Goal: Information Seeking & Learning: Compare options

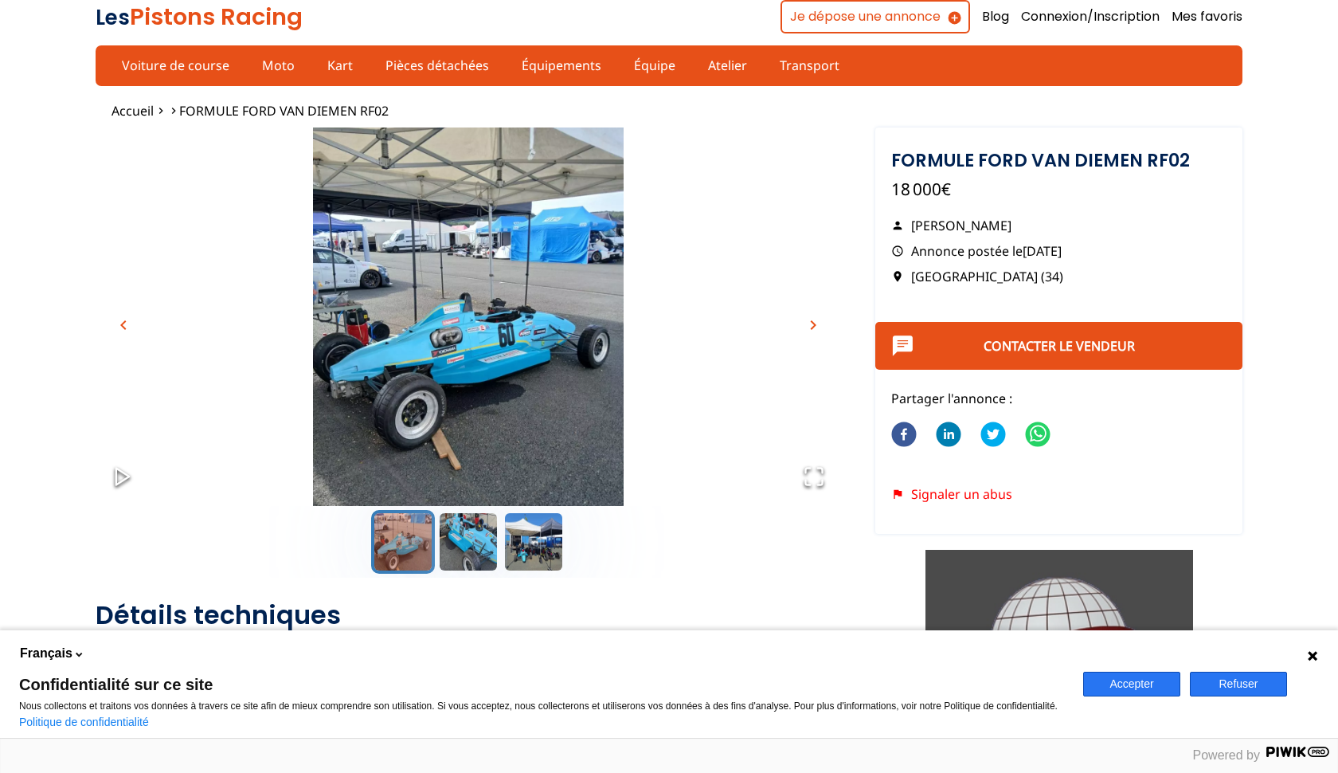
scroll to position [4, 0]
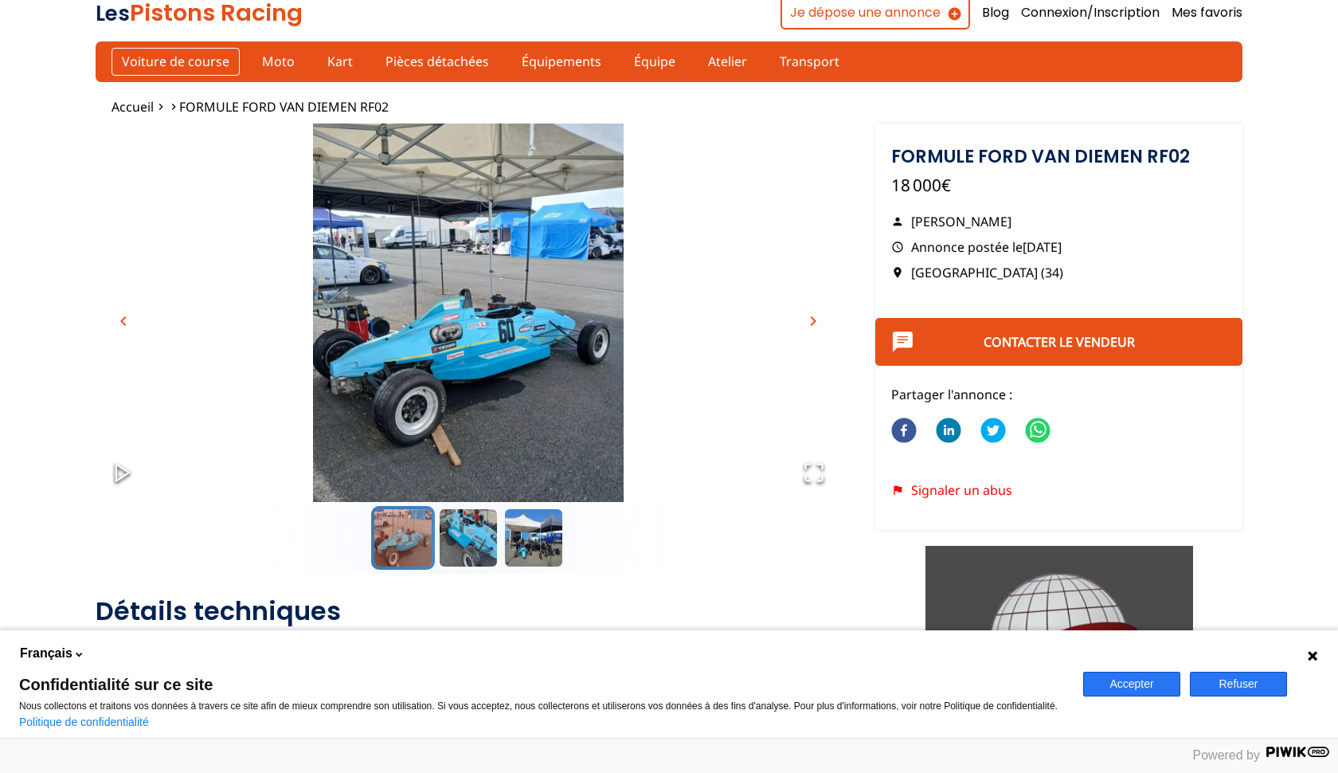
click at [224, 63] on link "Voiture de course" at bounding box center [176, 61] width 128 height 27
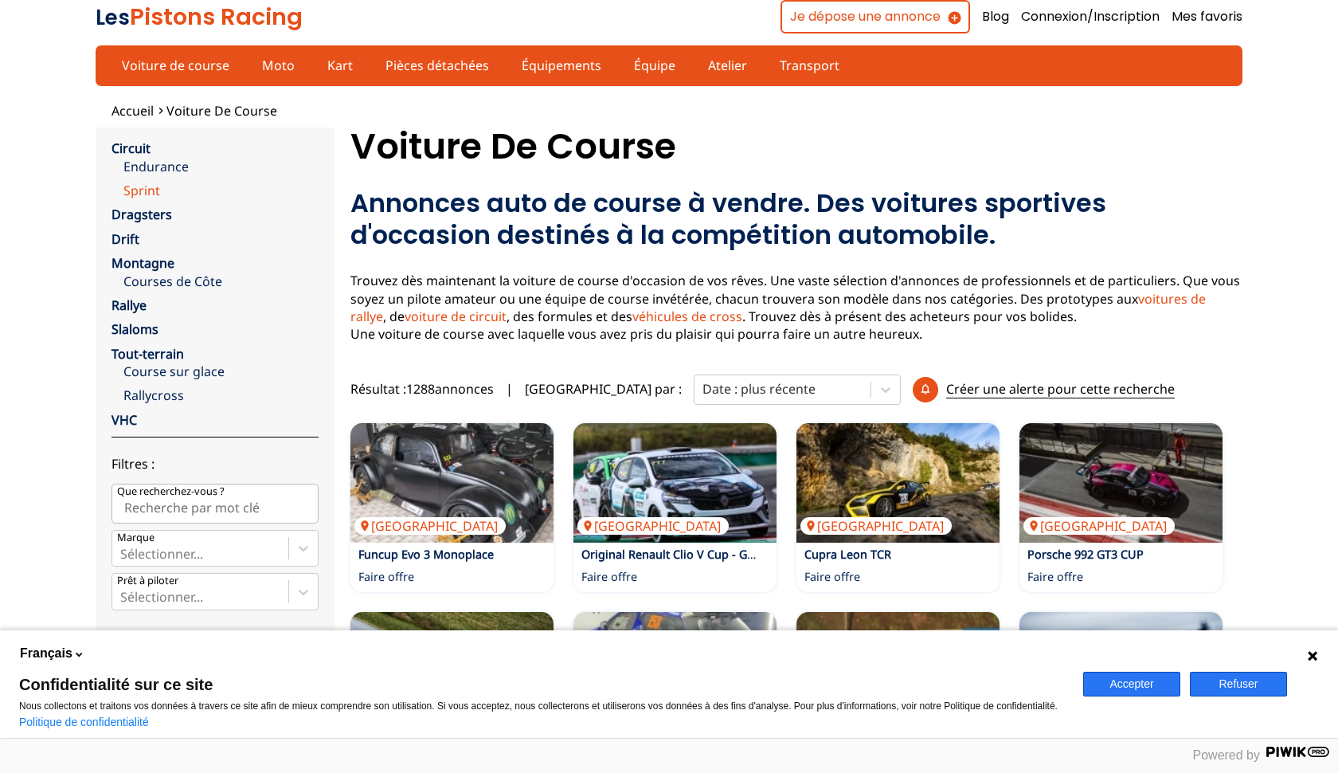
click at [144, 187] on link "Sprint" at bounding box center [220, 191] width 195 height 18
click at [145, 147] on link "Circuit" at bounding box center [131, 148] width 39 height 18
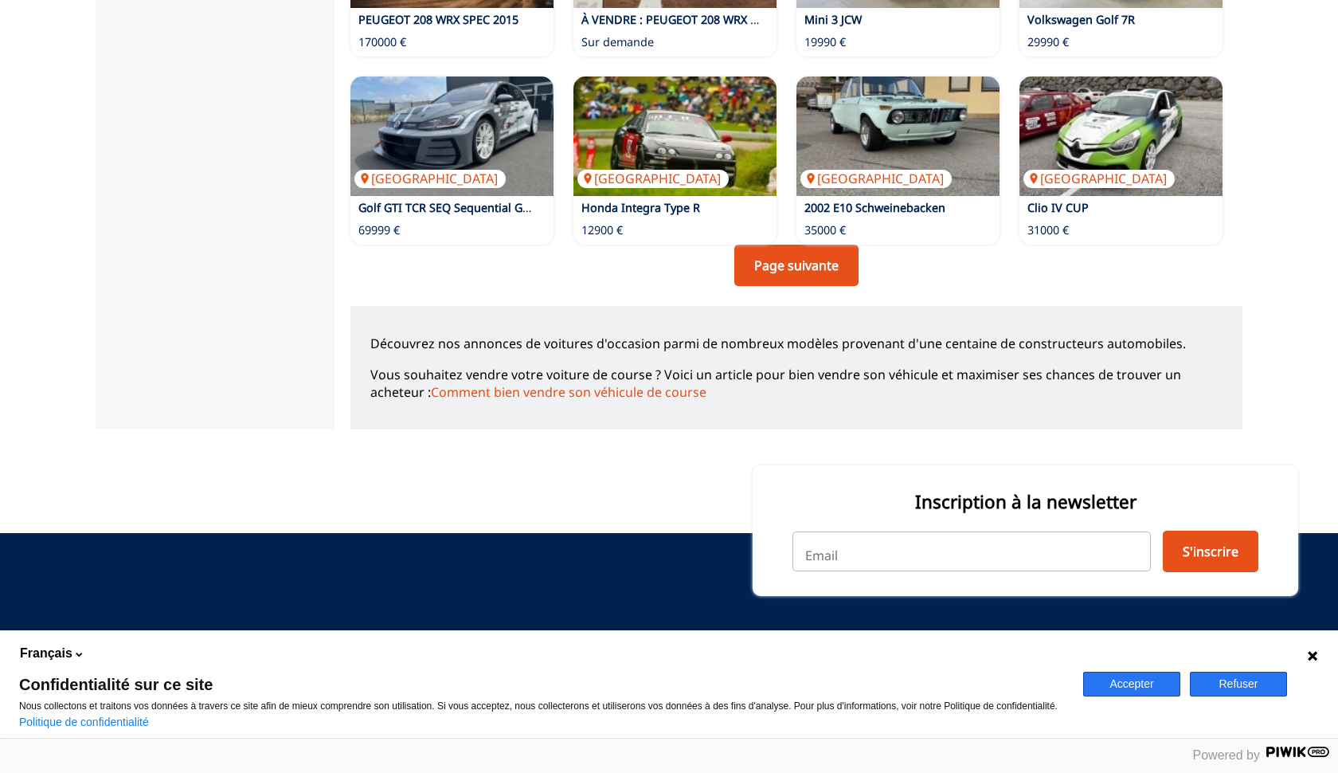
scroll to position [1195, 0]
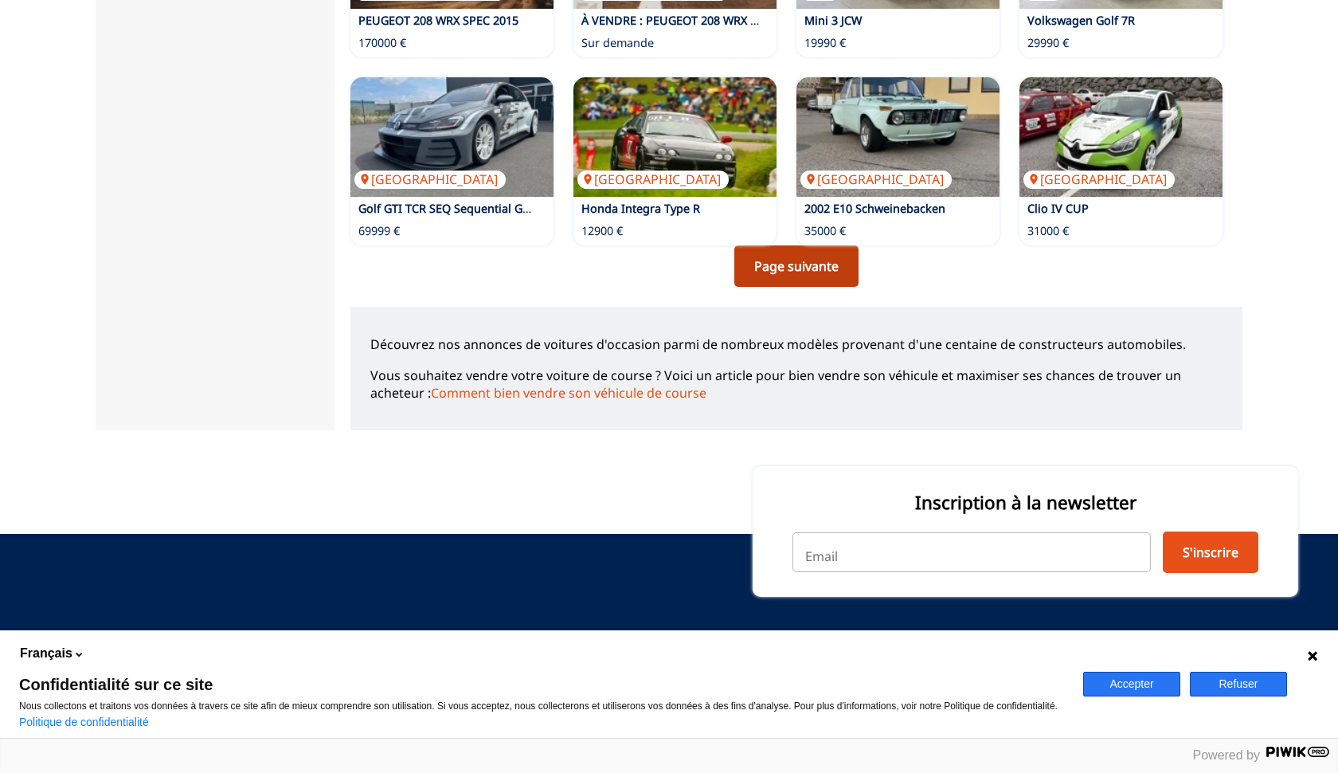
click at [773, 262] on link "Page suivante" at bounding box center [796, 265] width 124 height 41
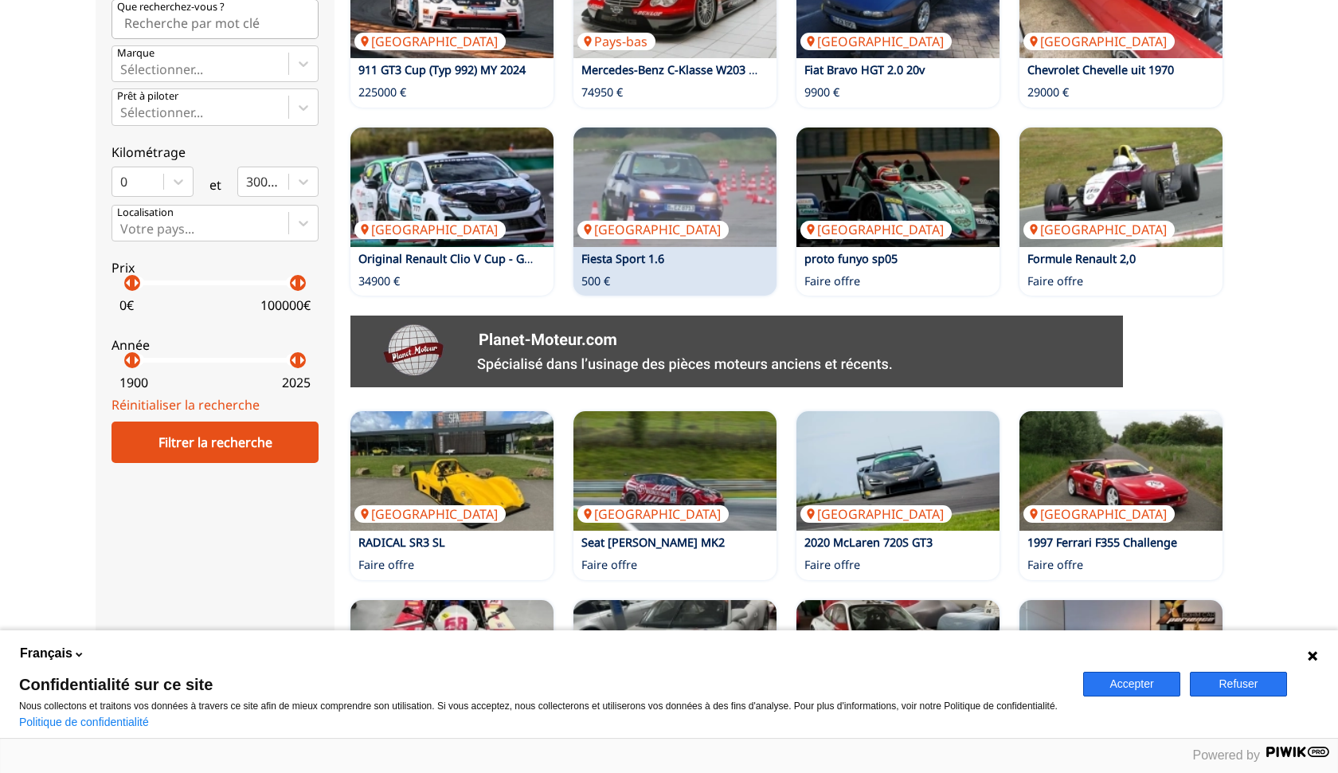
scroll to position [487, 0]
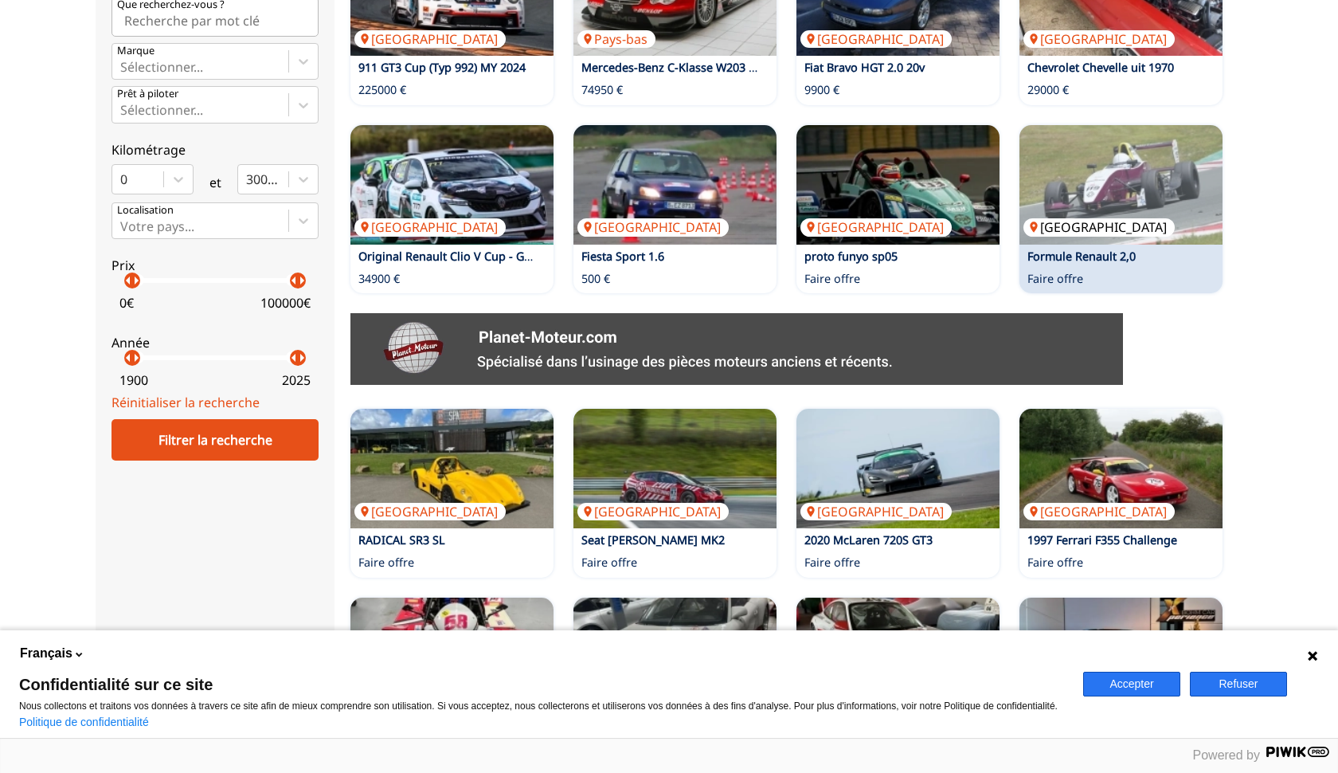
click at [1118, 181] on img at bounding box center [1121, 184] width 203 height 119
click at [1080, 187] on img at bounding box center [1121, 184] width 203 height 119
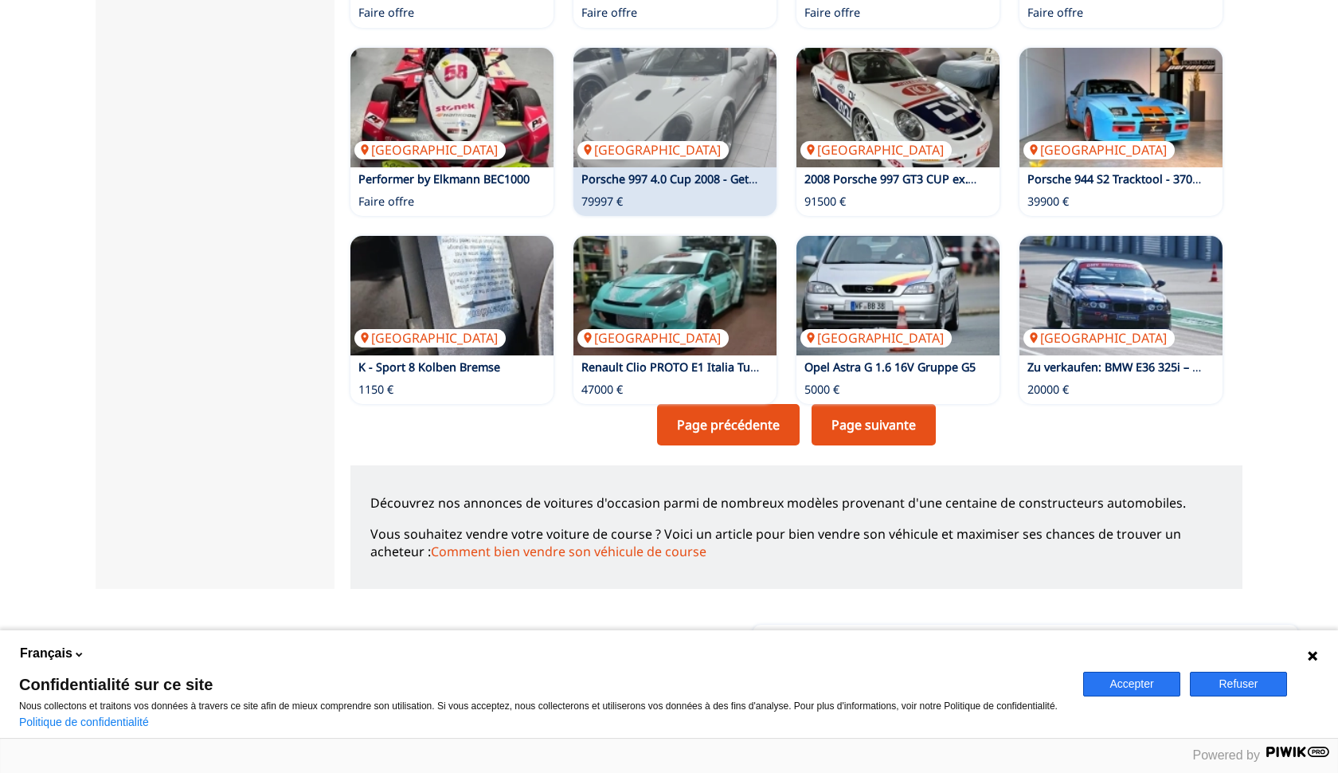
scroll to position [1041, 0]
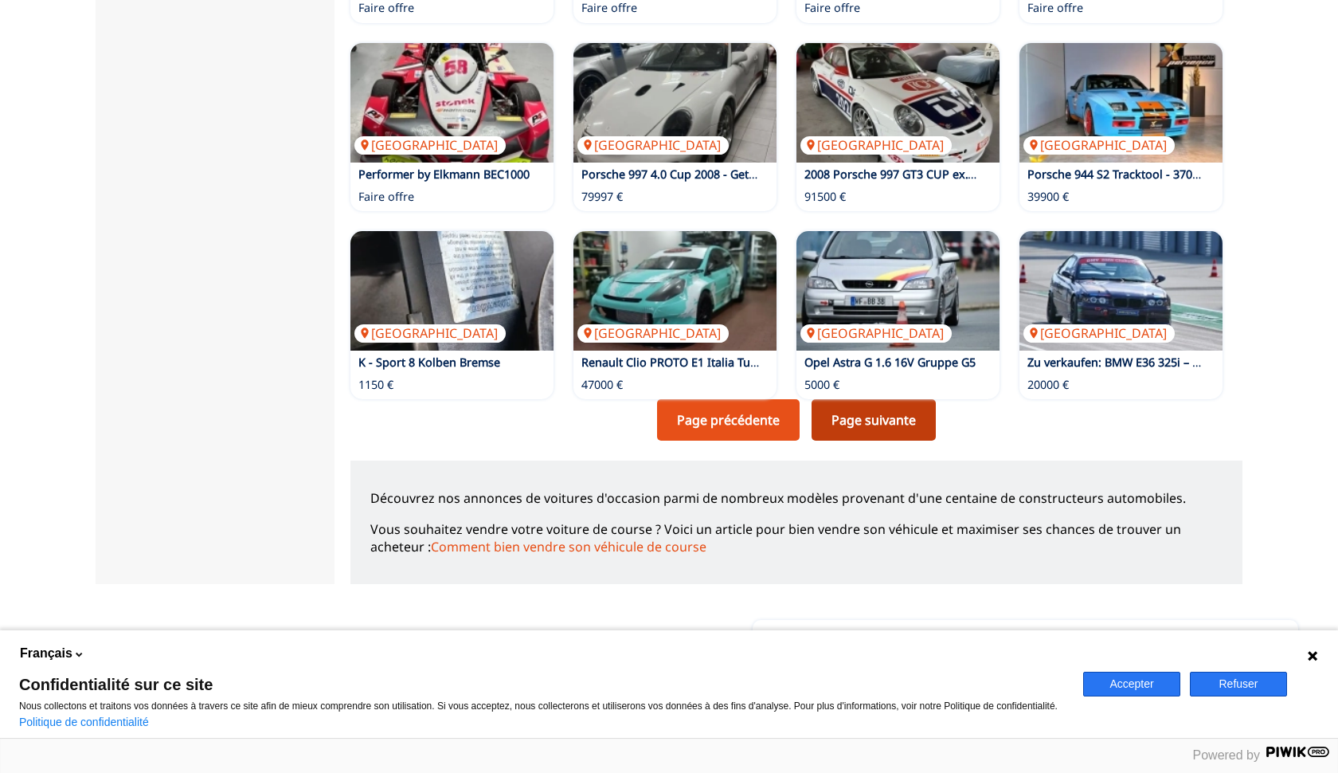
click at [848, 402] on link "Page suivante" at bounding box center [874, 419] width 124 height 41
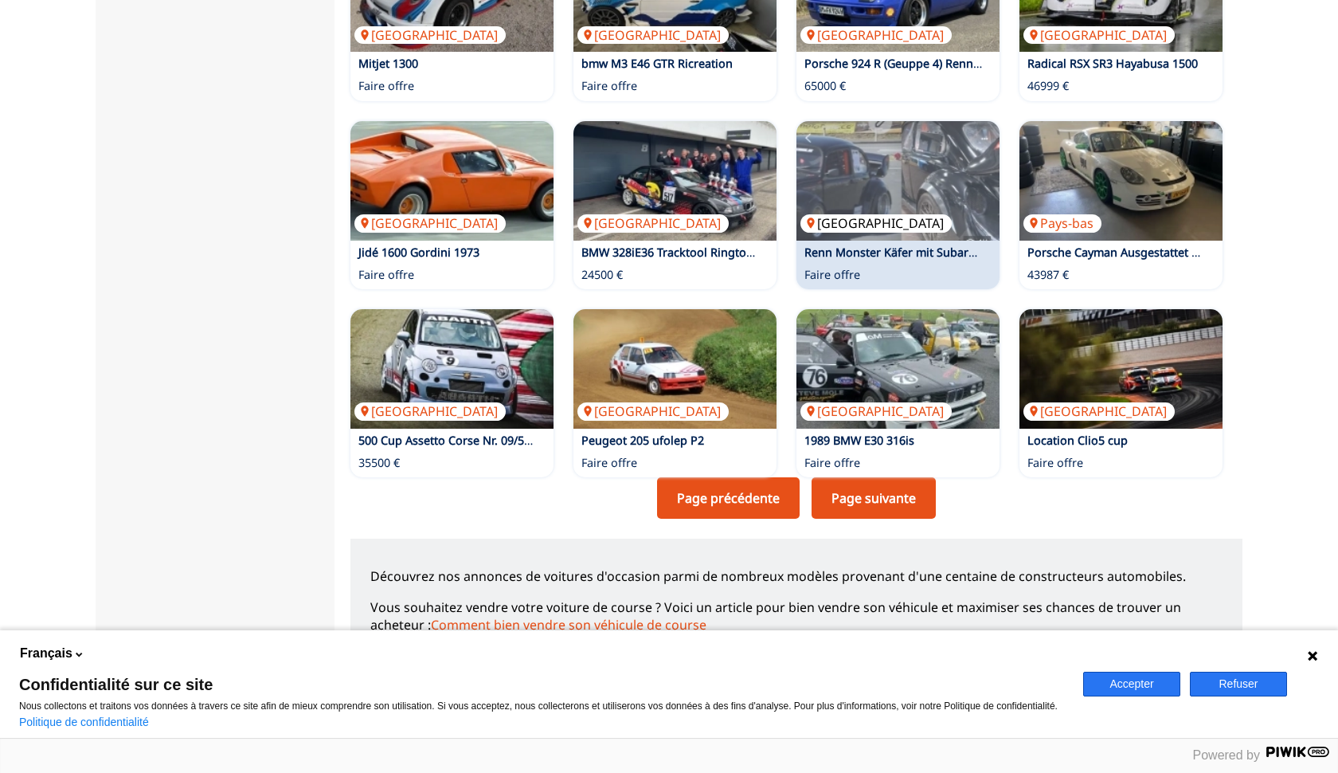
scroll to position [965, 0]
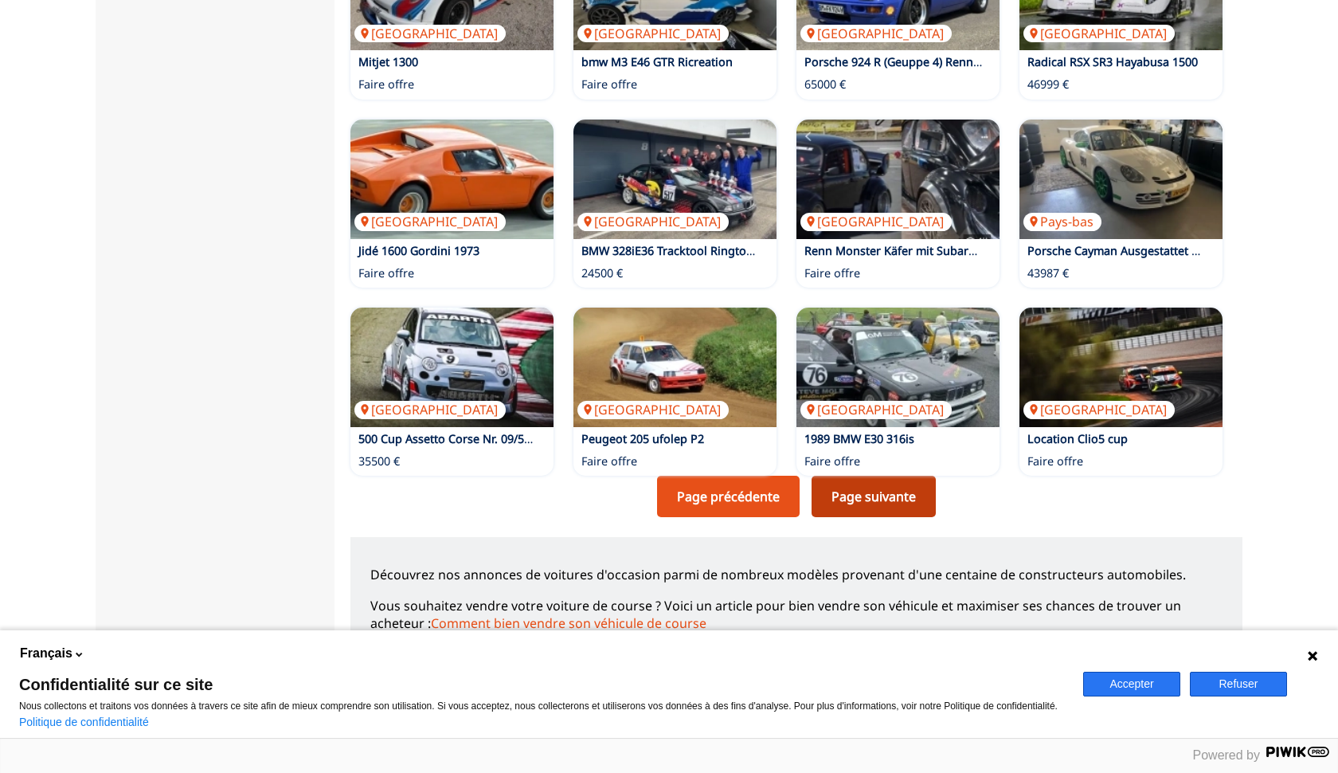
click at [853, 480] on link "Page suivante" at bounding box center [874, 496] width 124 height 41
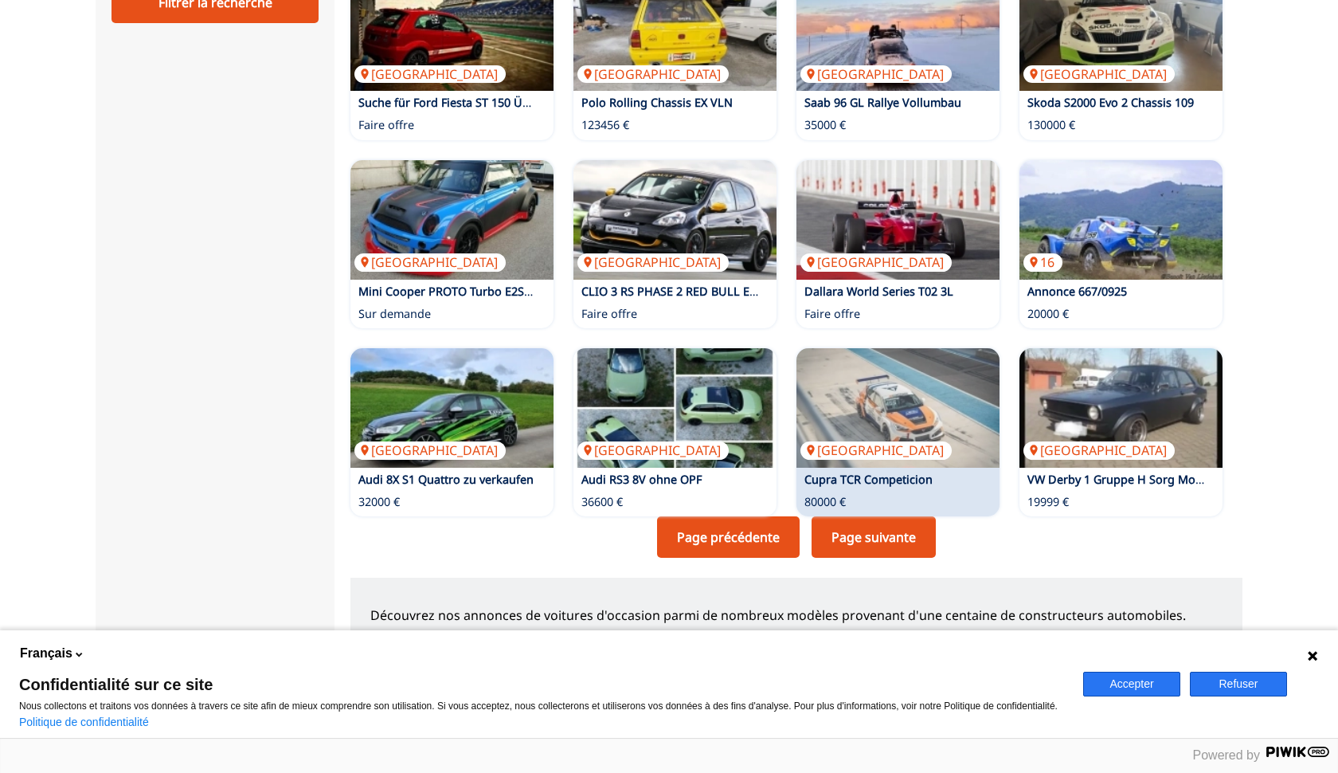
scroll to position [931, 0]
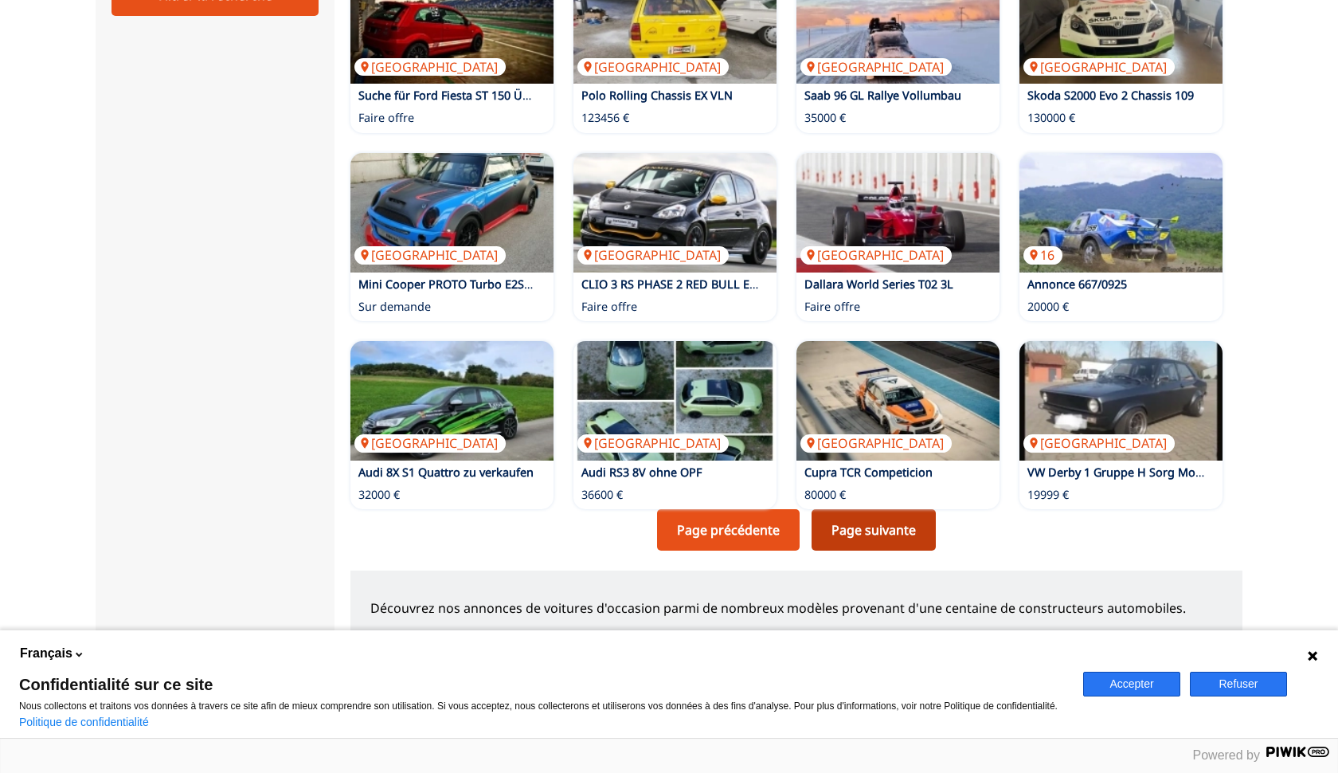
click at [855, 514] on link "Page suivante" at bounding box center [874, 529] width 124 height 41
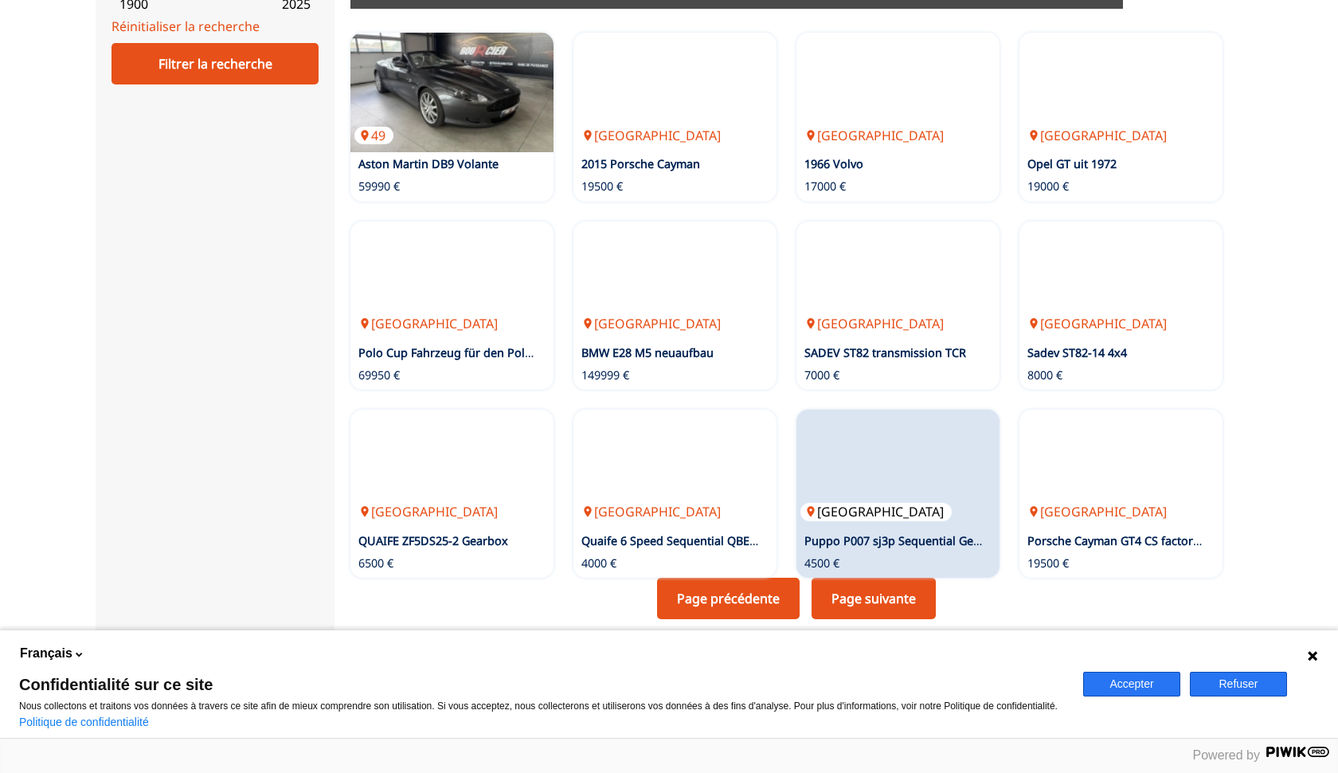
scroll to position [866, 0]
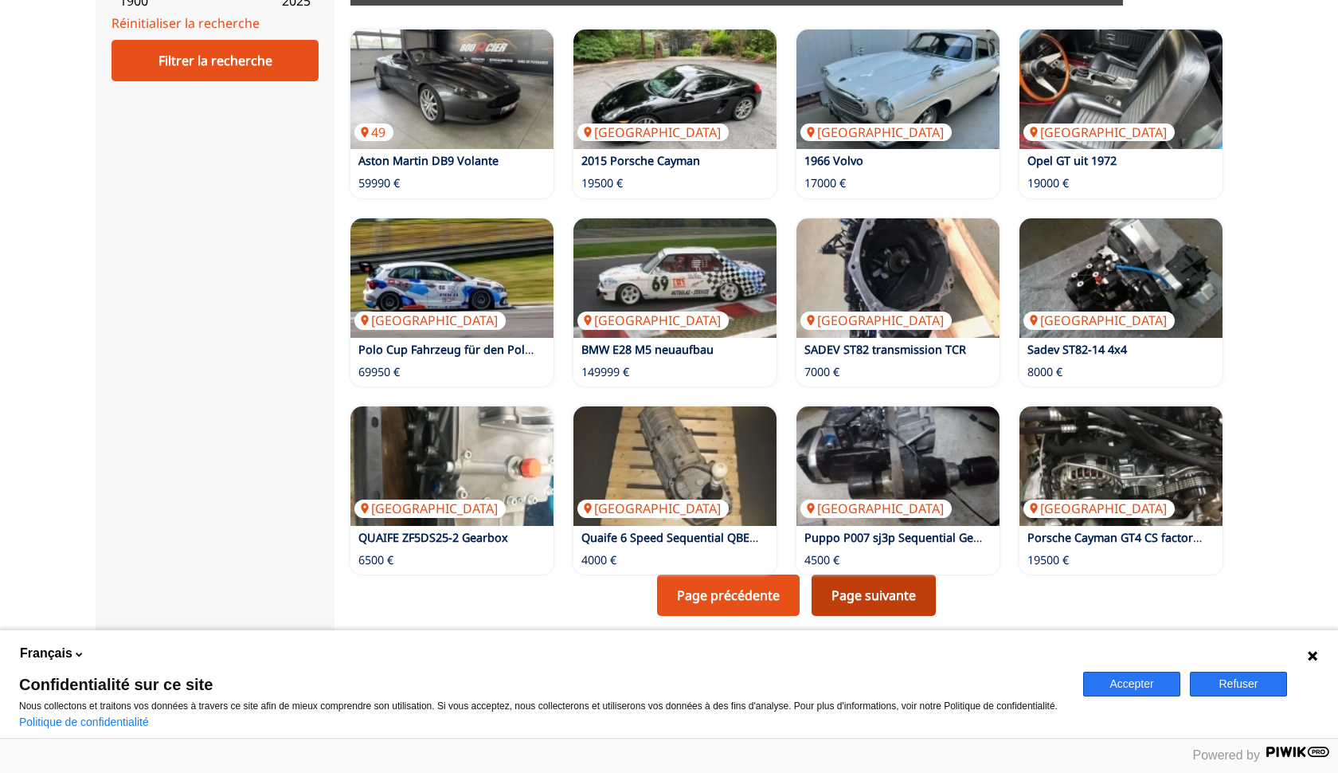
click at [862, 578] on link "Page suivante" at bounding box center [874, 594] width 124 height 41
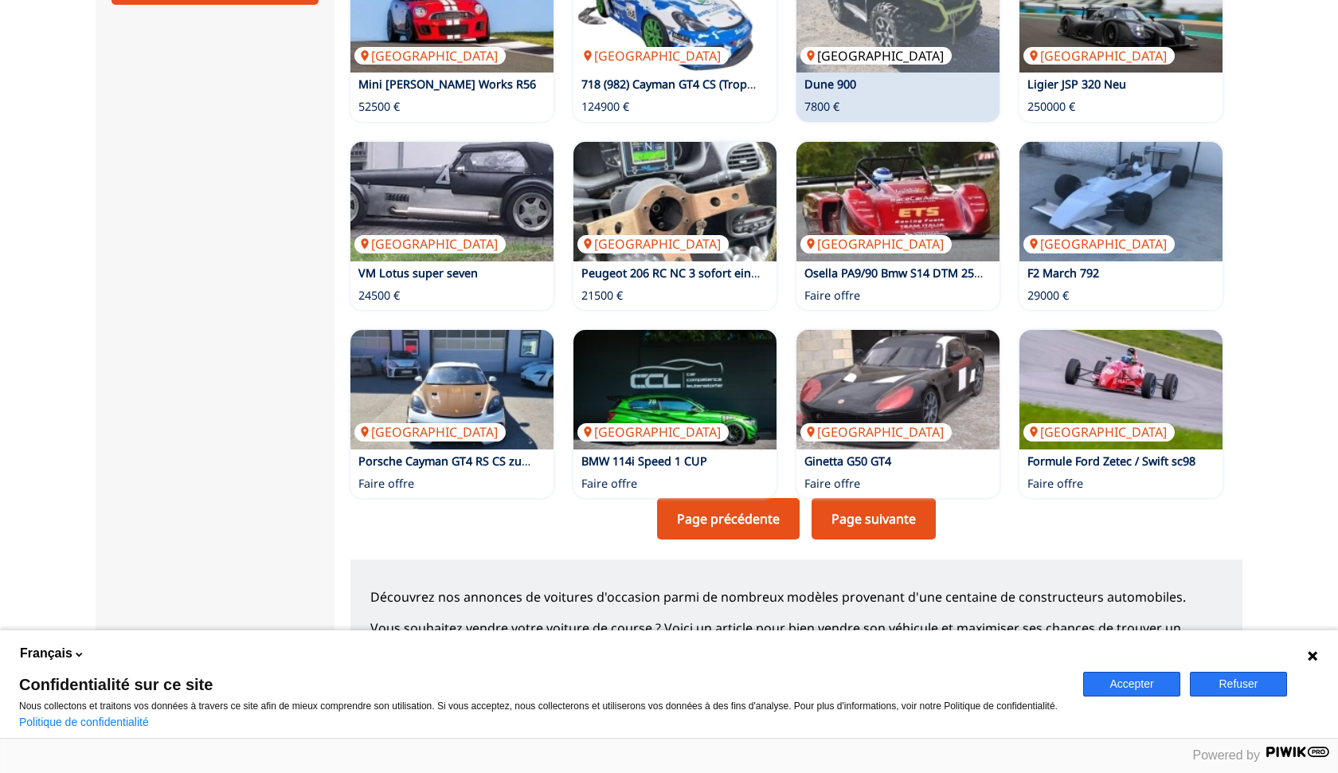
scroll to position [963, 0]
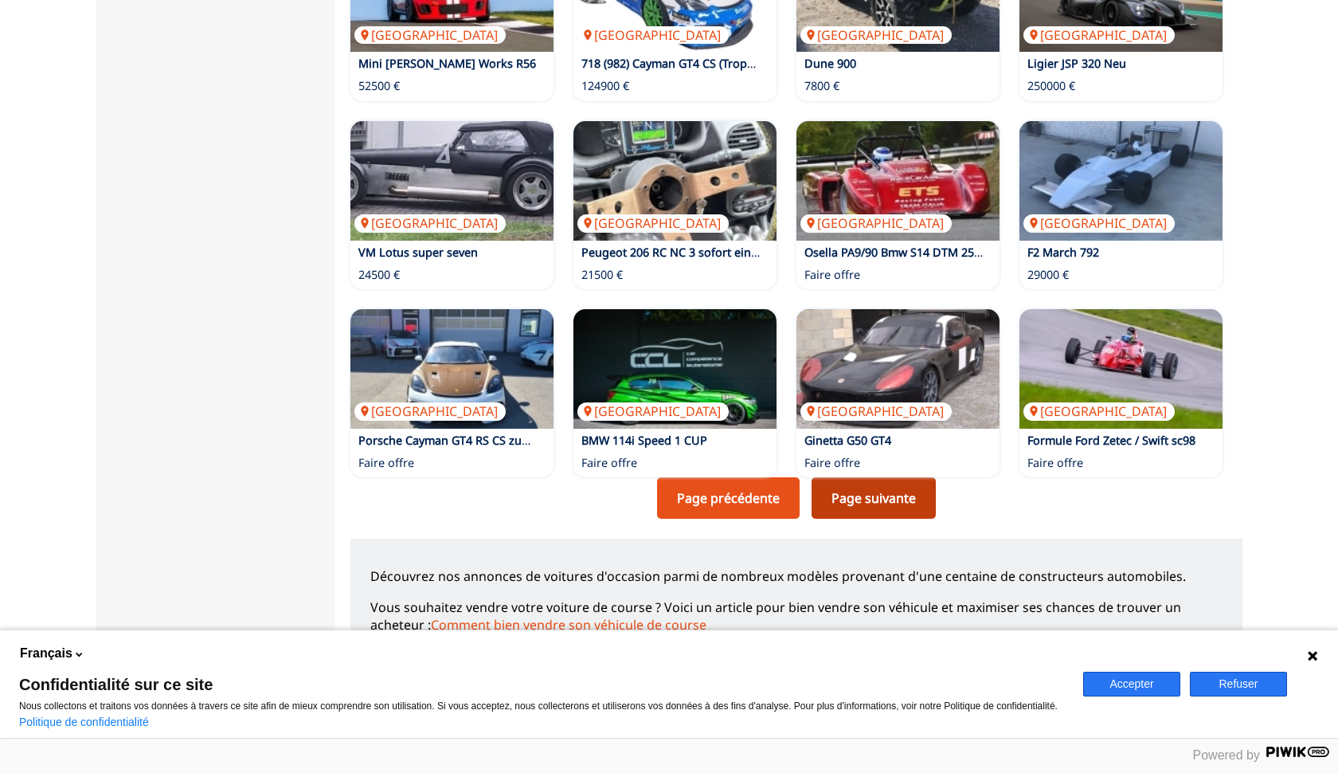
click at [887, 491] on link "Page suivante" at bounding box center [874, 497] width 124 height 41
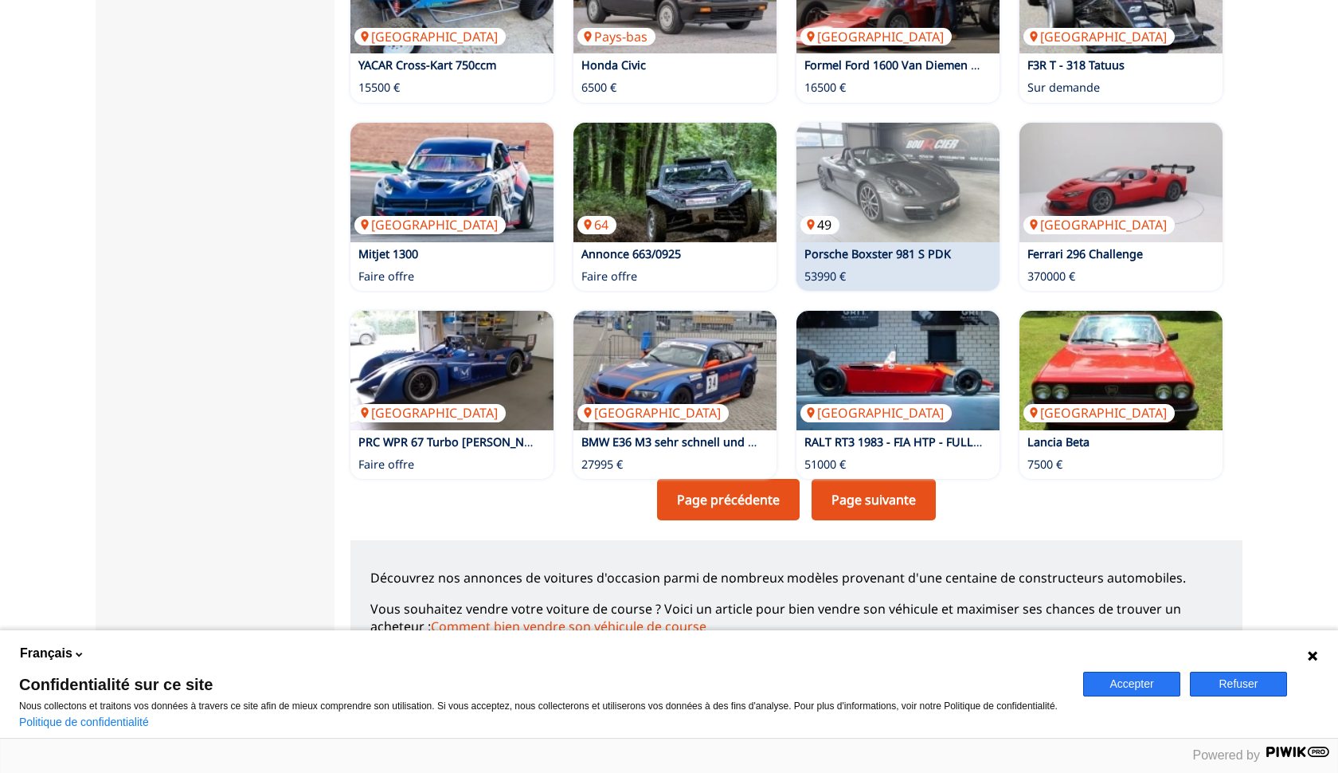
scroll to position [964, 0]
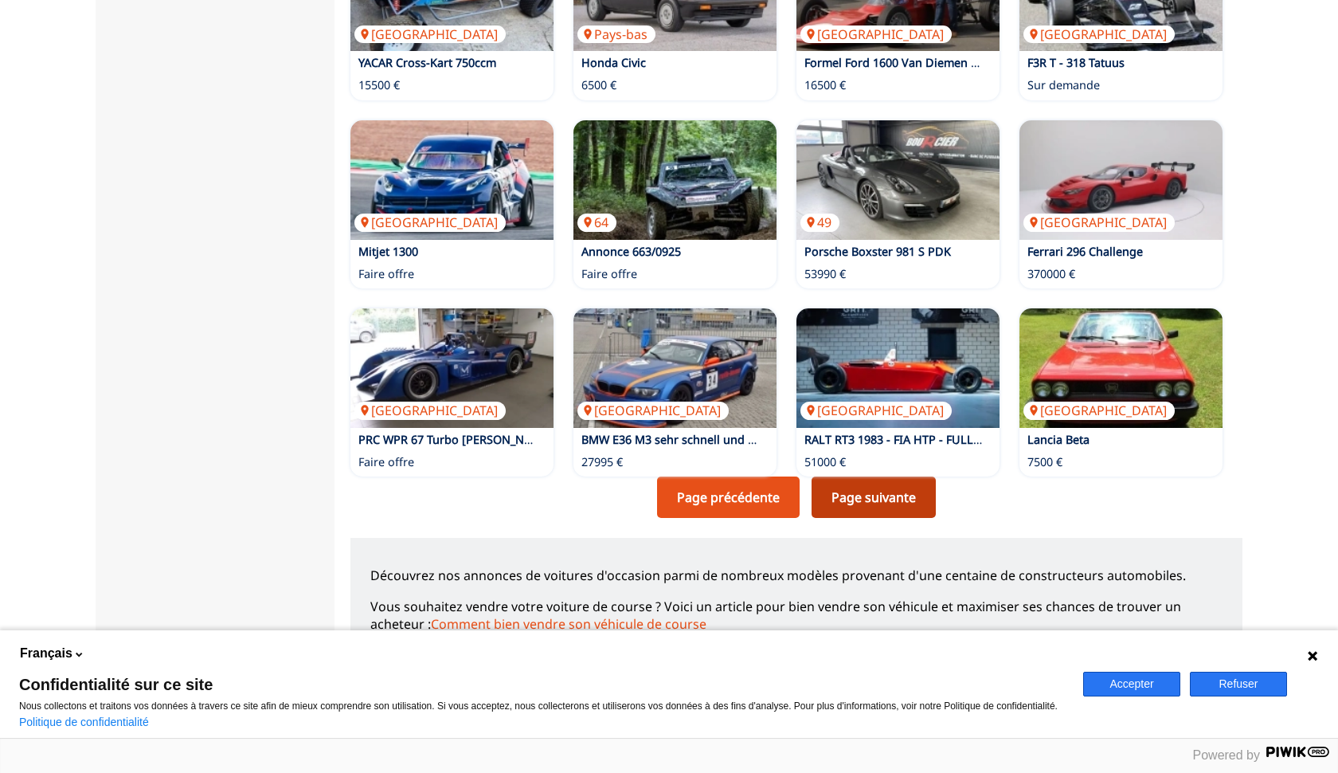
click at [884, 483] on link "Page suivante" at bounding box center [874, 496] width 124 height 41
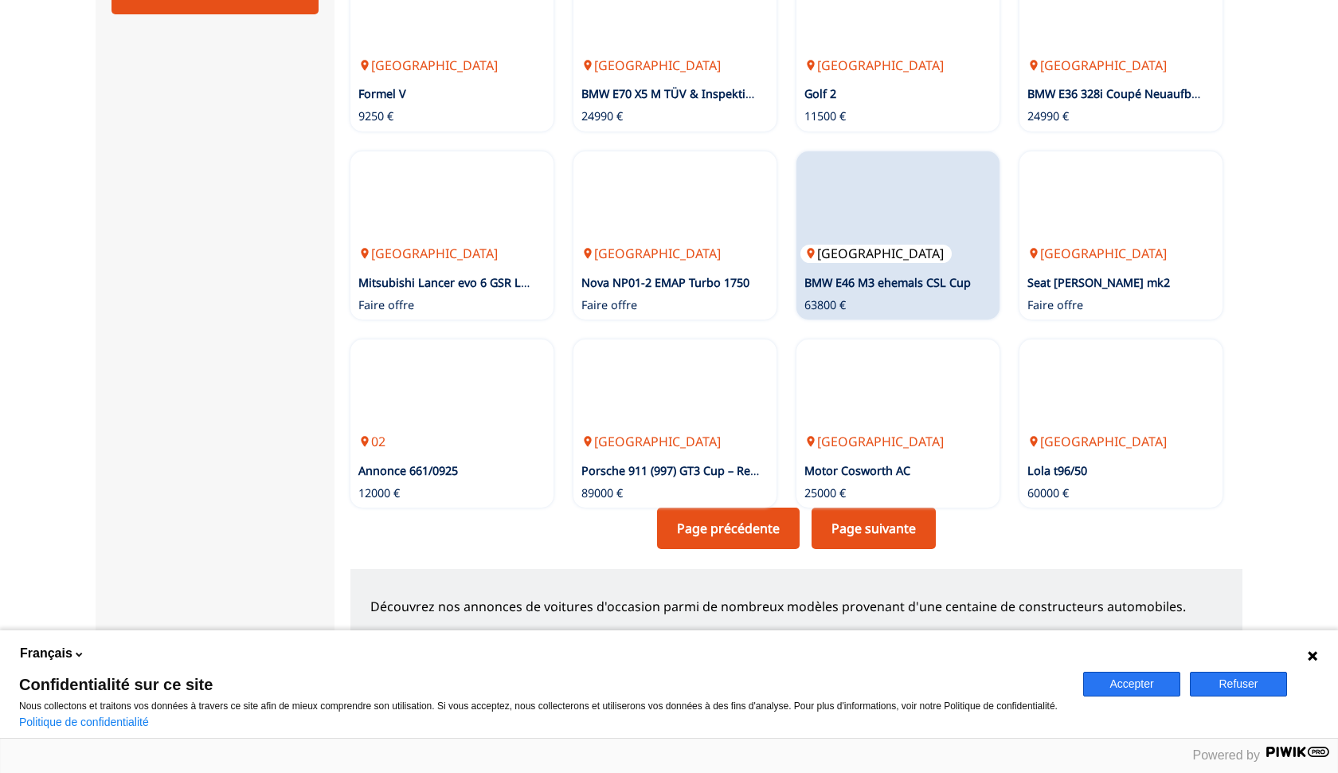
scroll to position [934, 0]
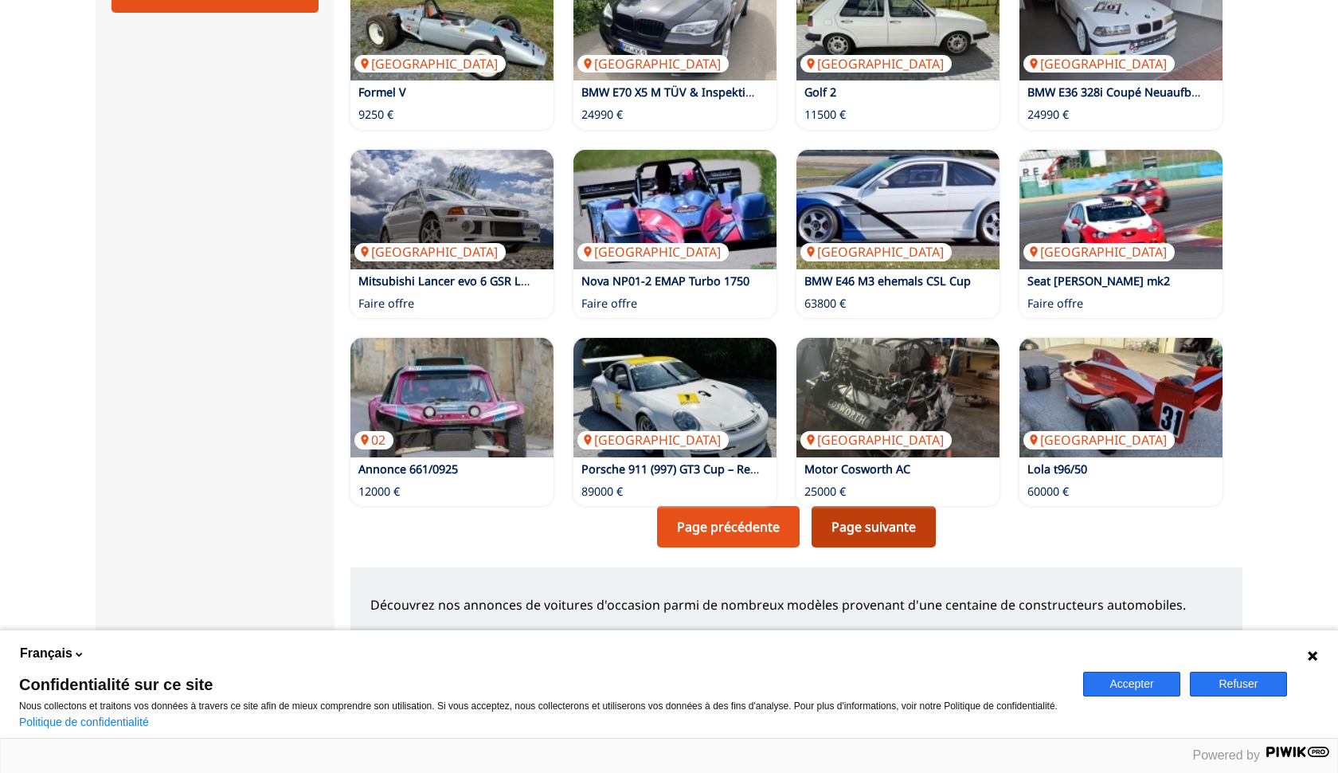
click at [883, 521] on link "Page suivante" at bounding box center [874, 526] width 124 height 41
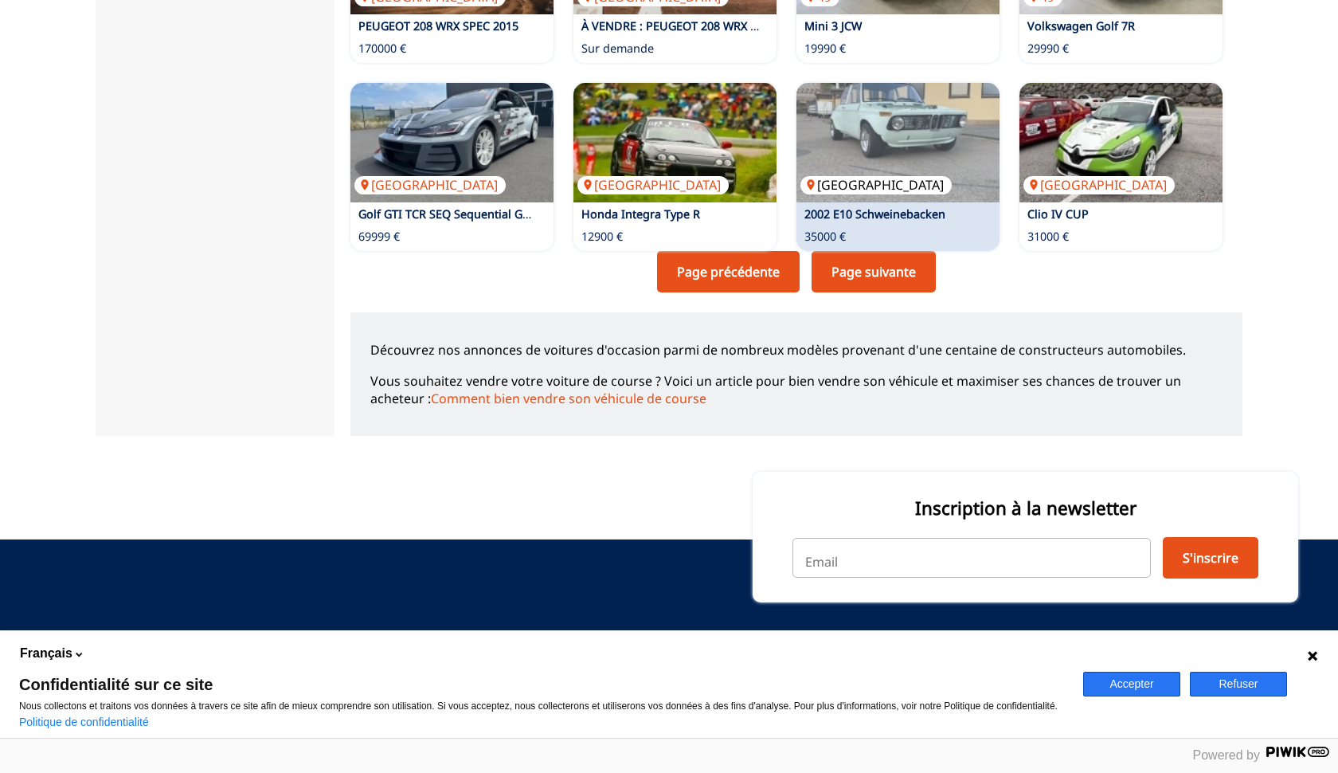
scroll to position [1192, 0]
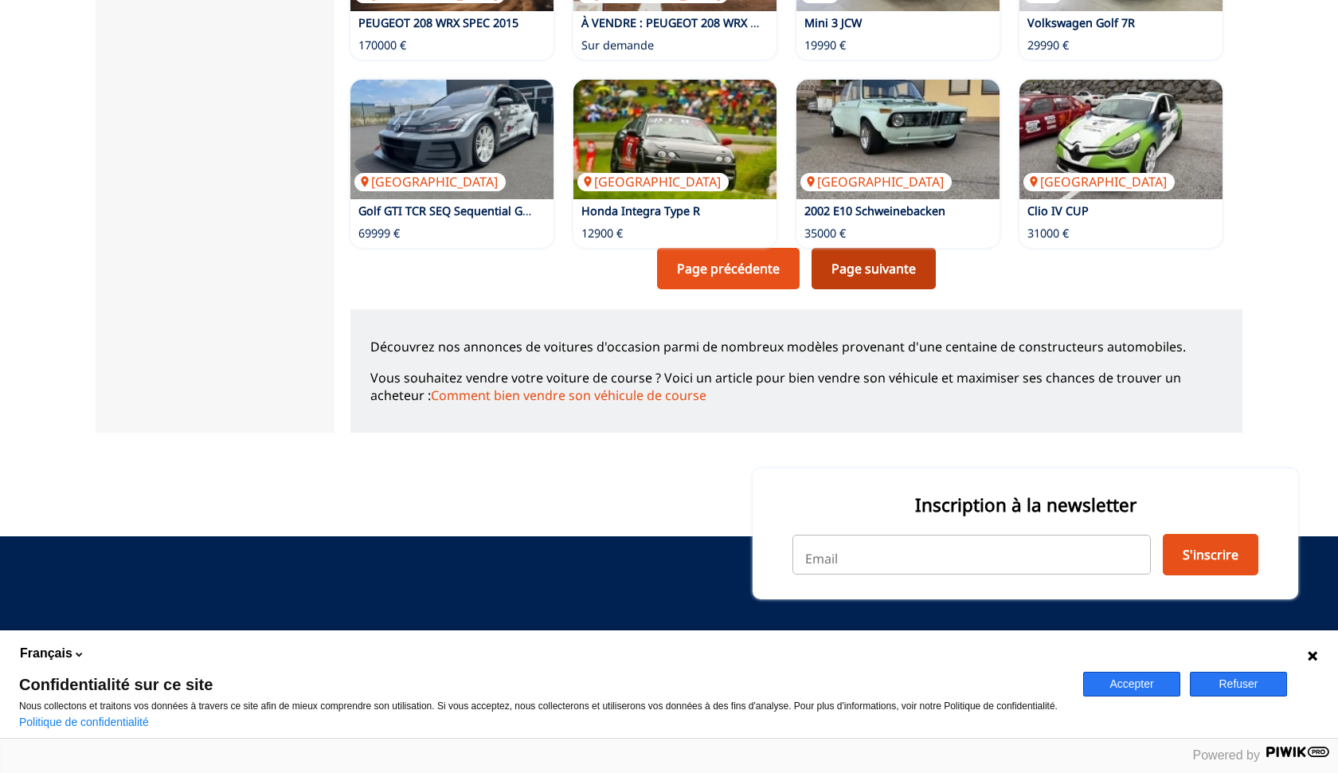
click at [925, 256] on link "Page suivante" at bounding box center [874, 268] width 124 height 41
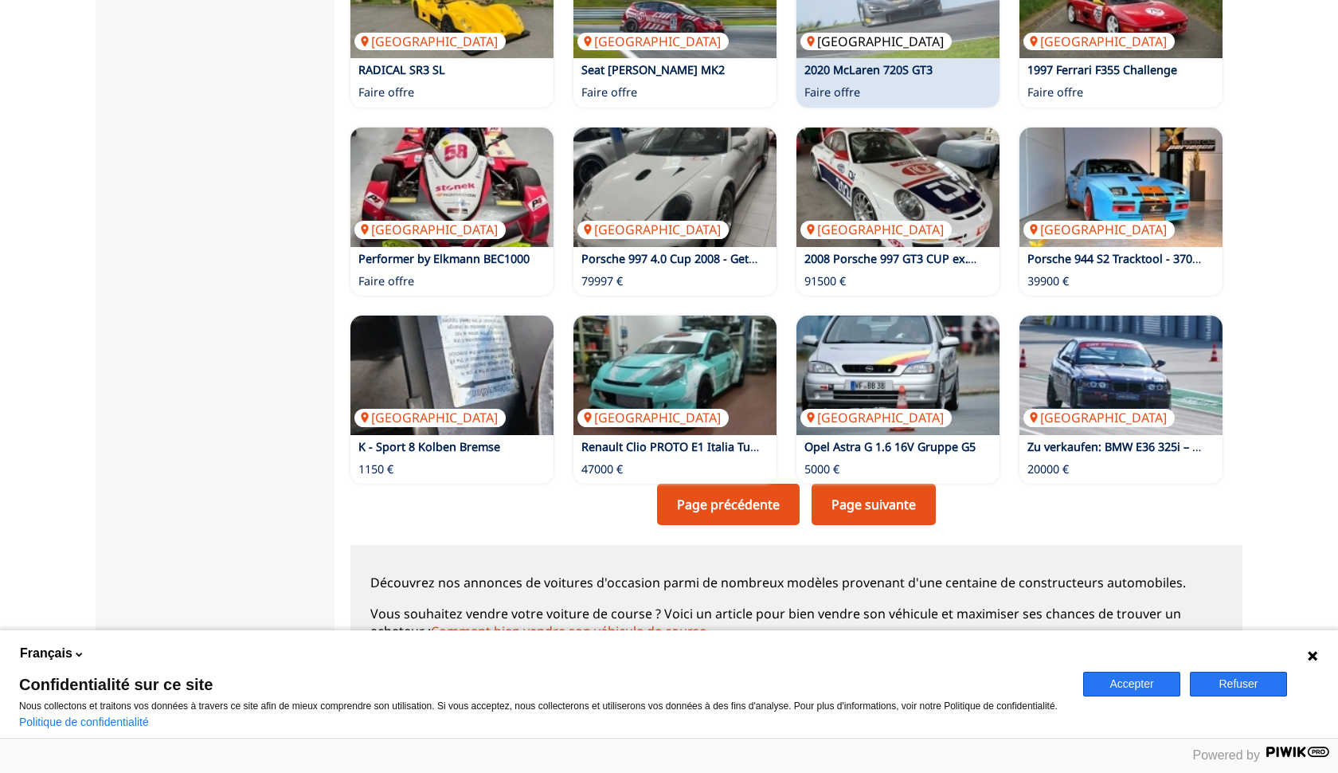
scroll to position [958, 0]
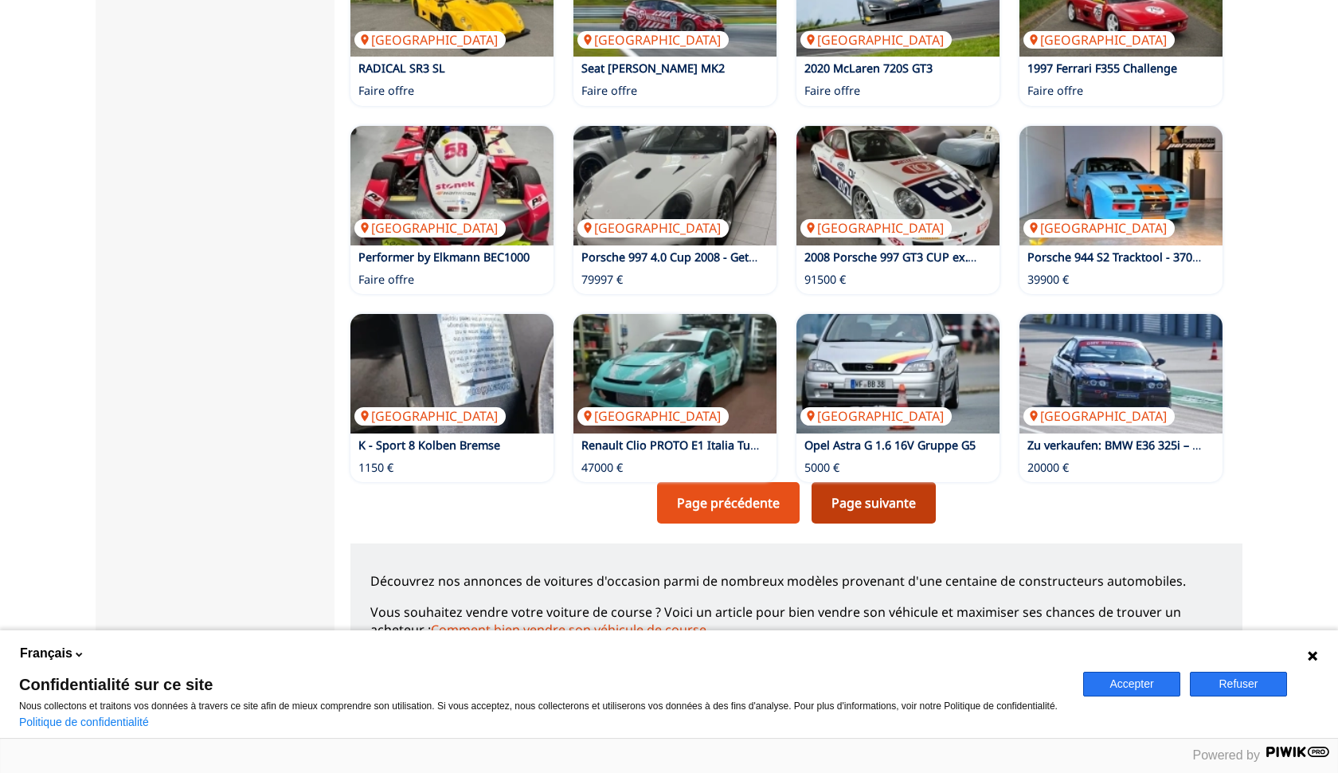
click at [867, 494] on link "Page suivante" at bounding box center [874, 502] width 124 height 41
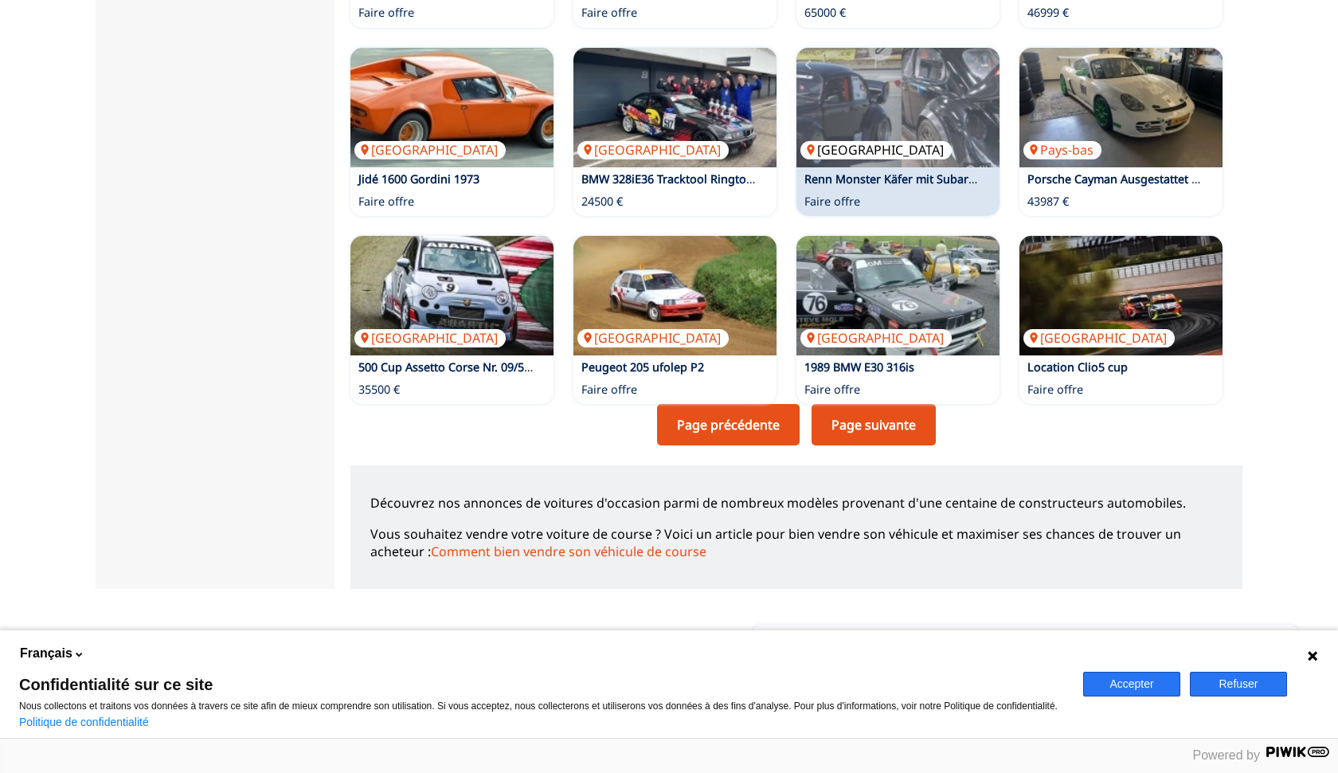
scroll to position [1041, 0]
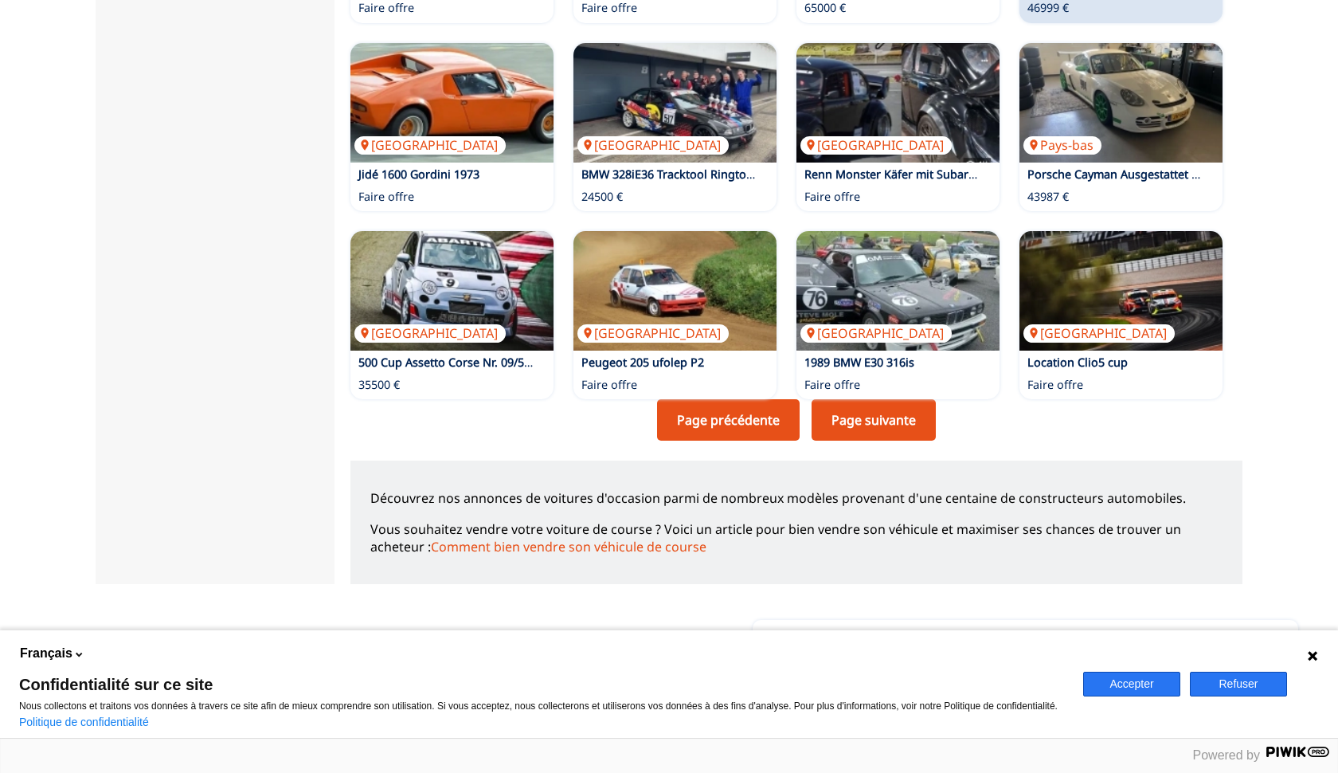
scroll to position [958, 0]
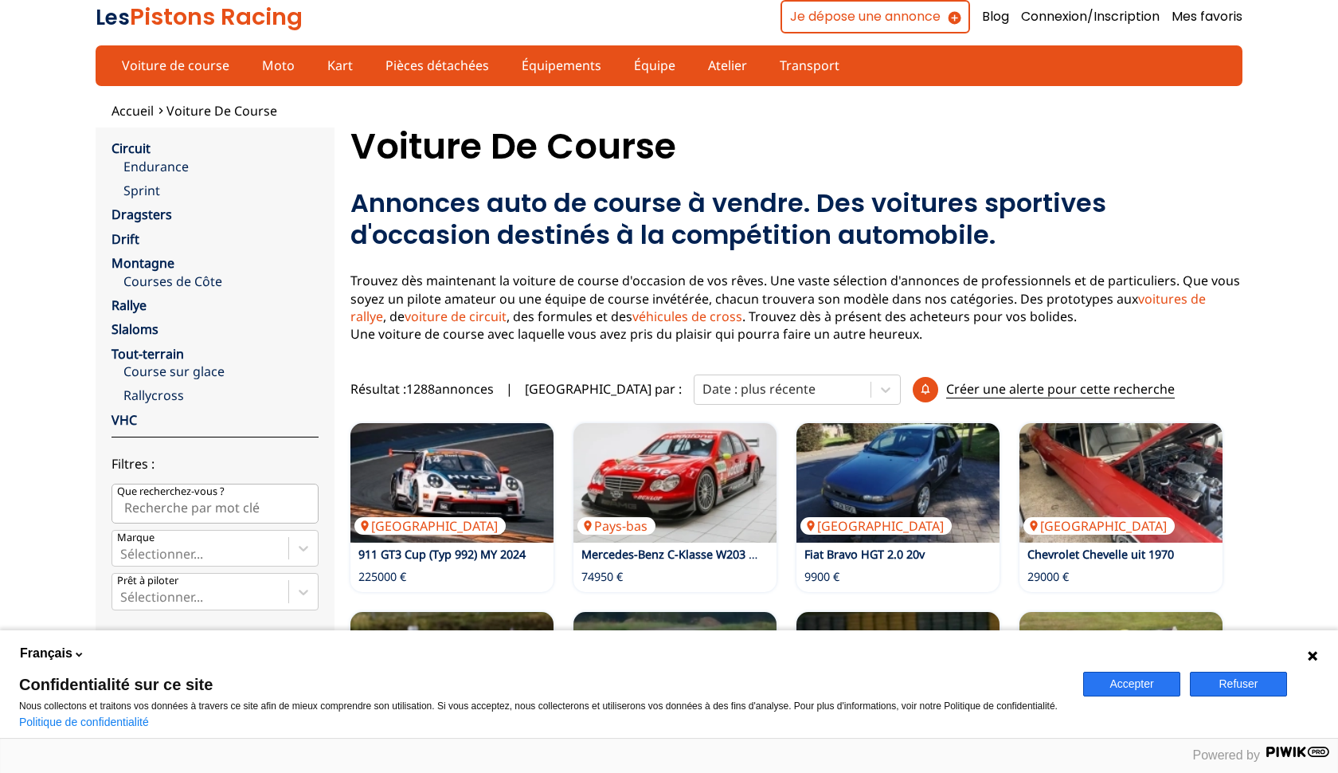
scroll to position [1192, 0]
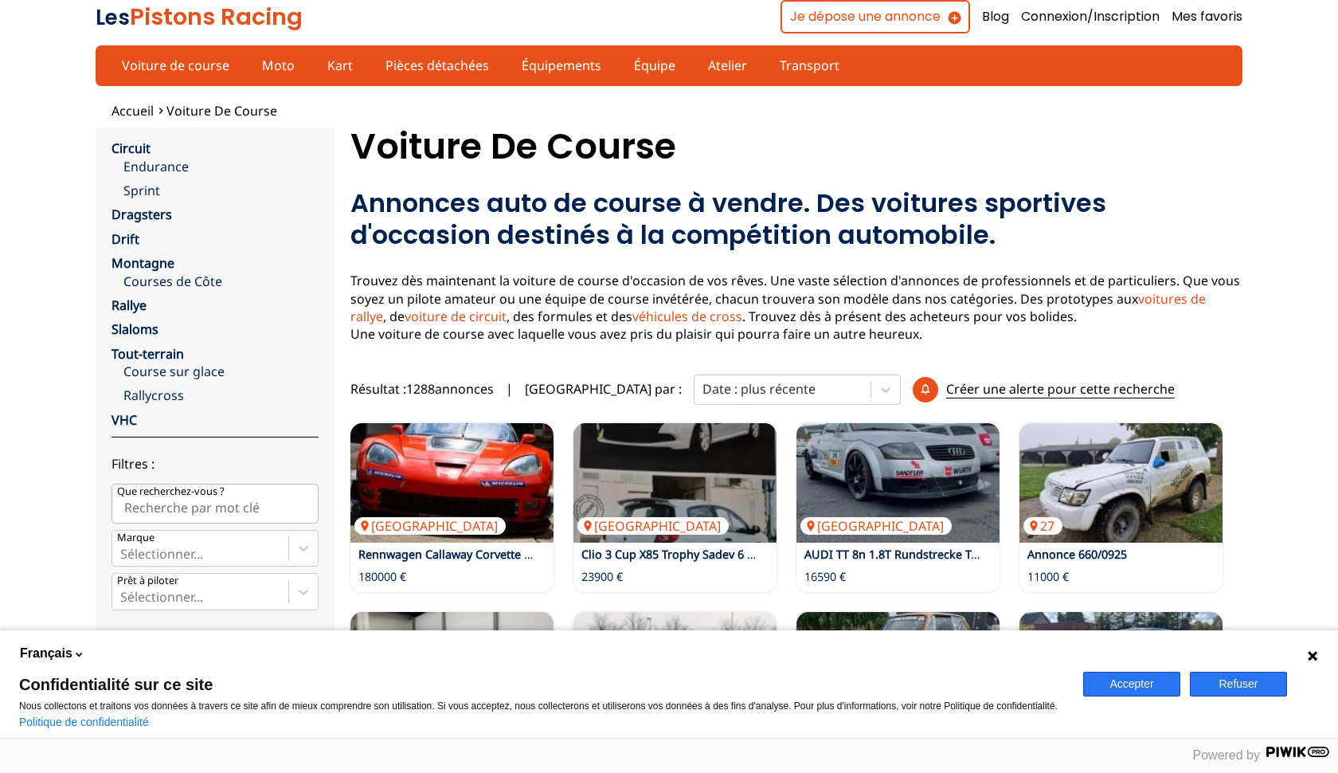
scroll to position [934, 0]
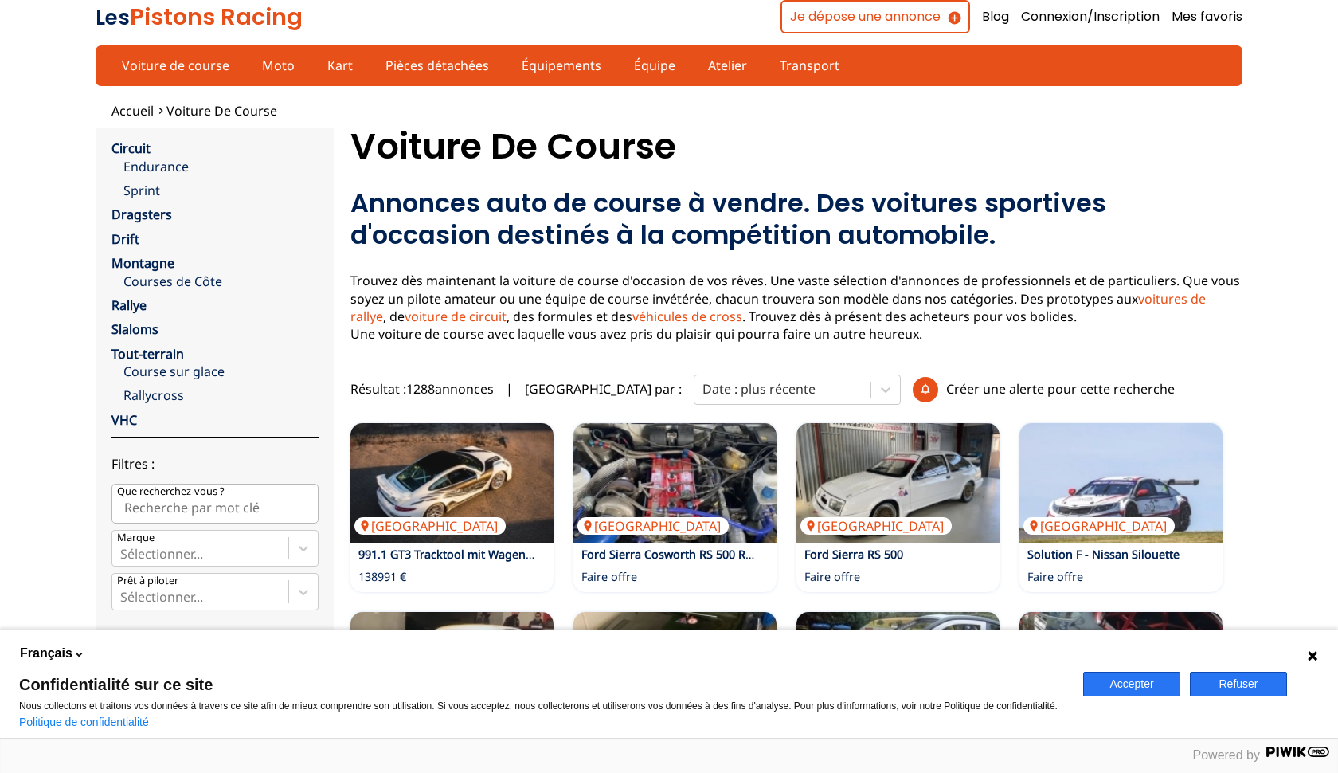
scroll to position [964, 0]
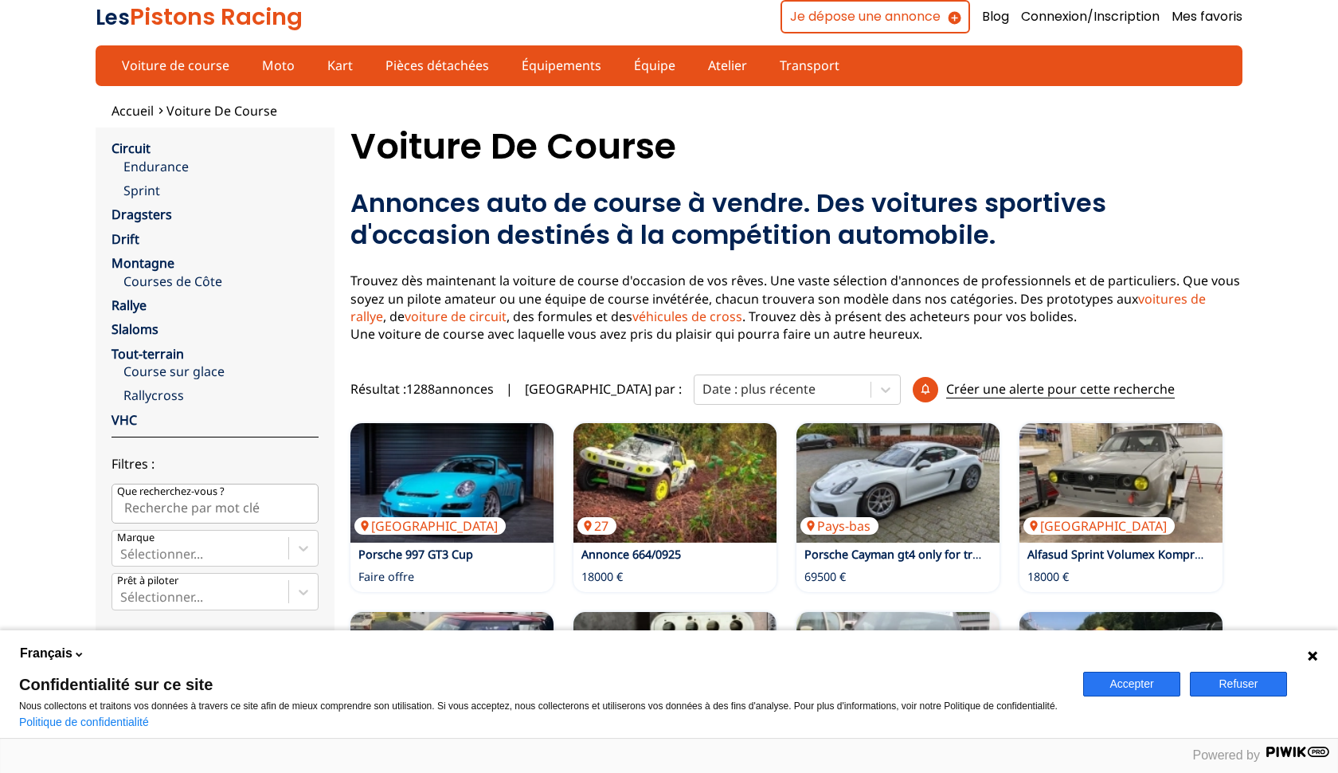
scroll to position [963, 0]
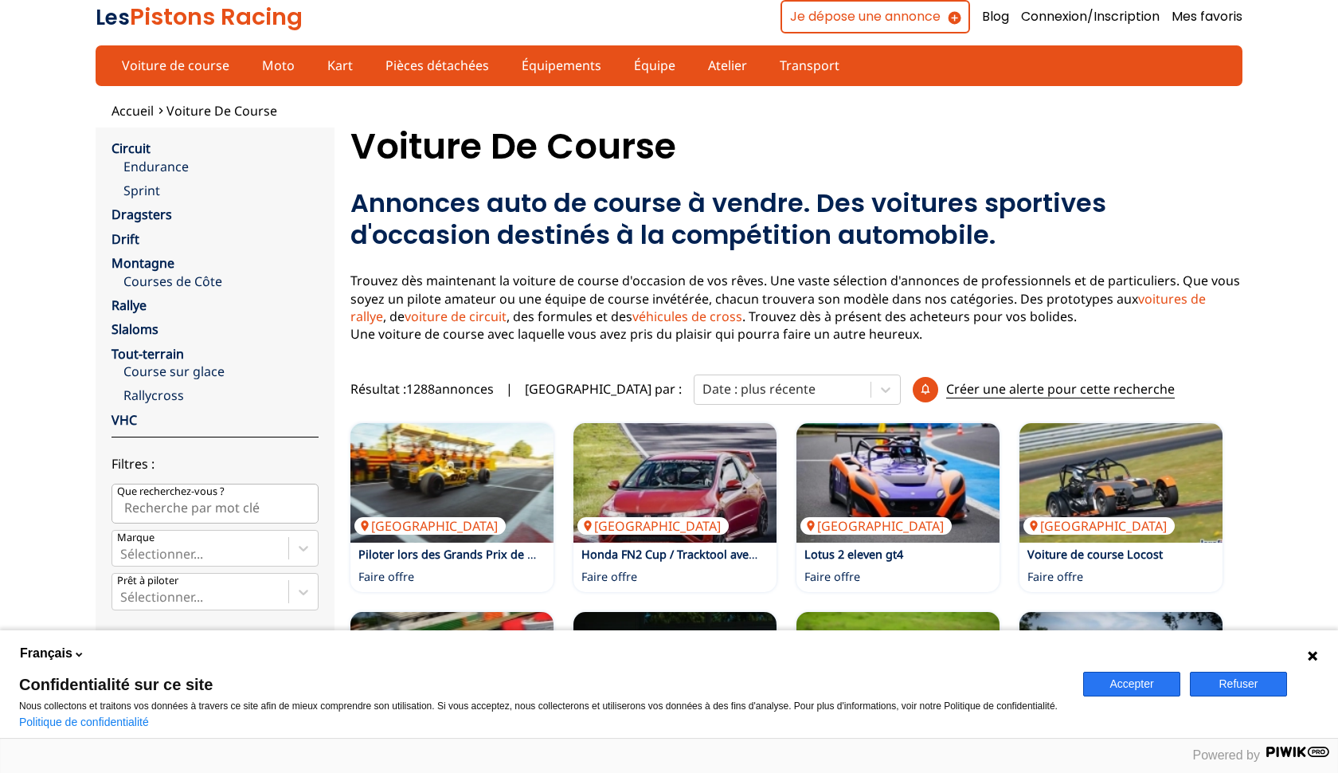
scroll to position [866, 0]
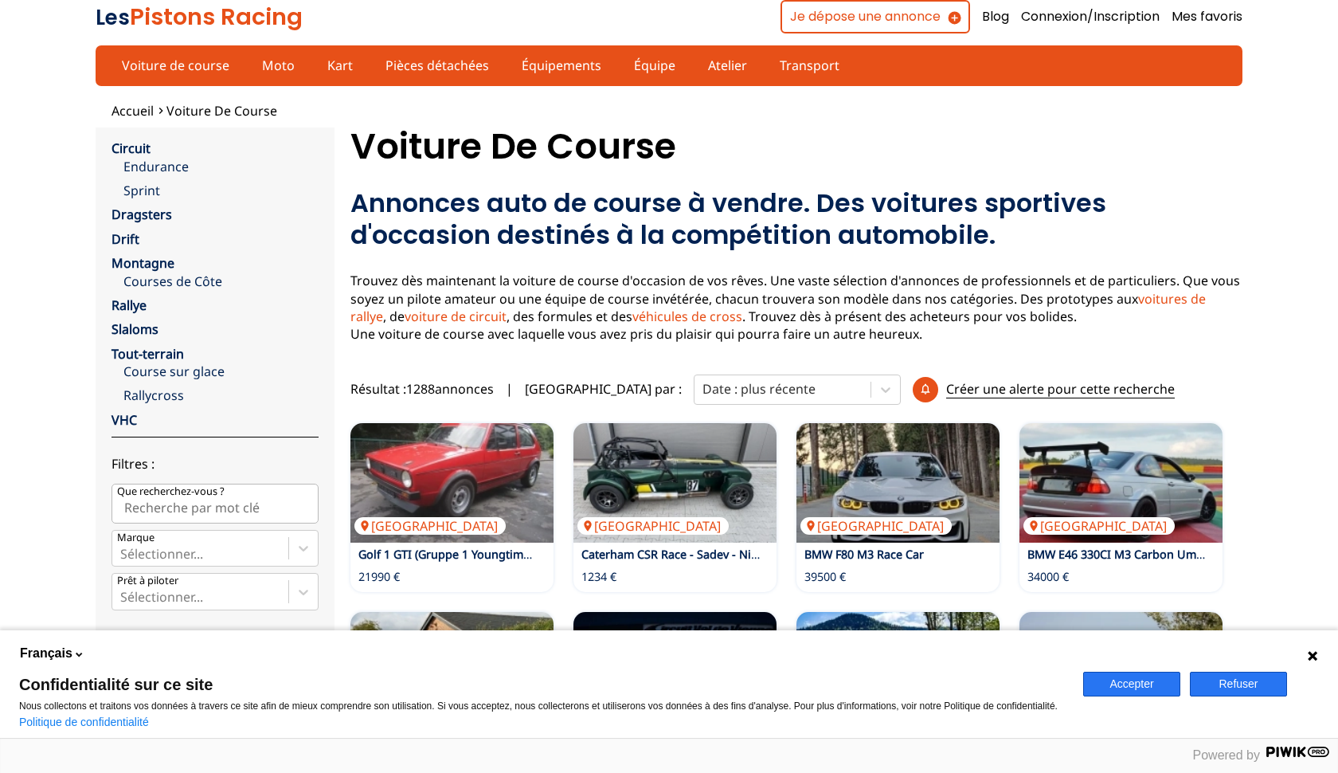
scroll to position [931, 0]
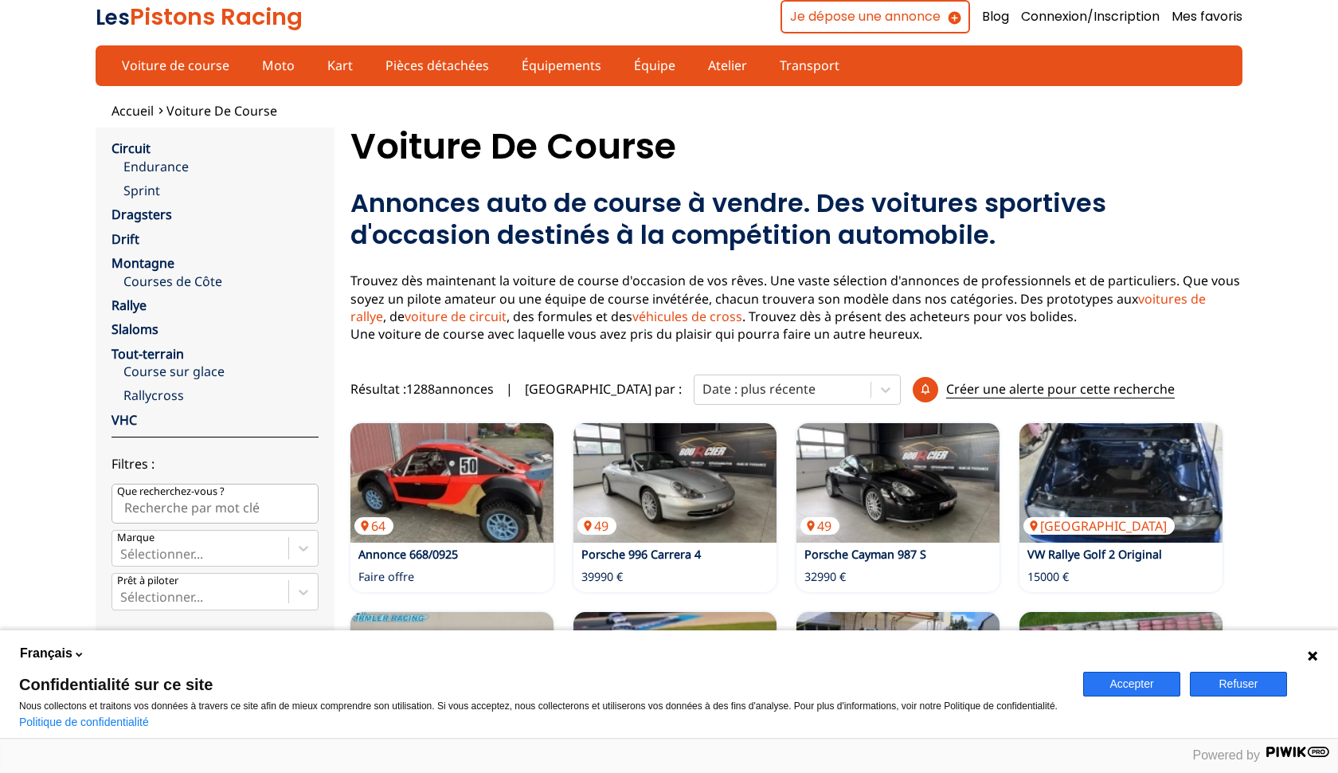
scroll to position [965, 0]
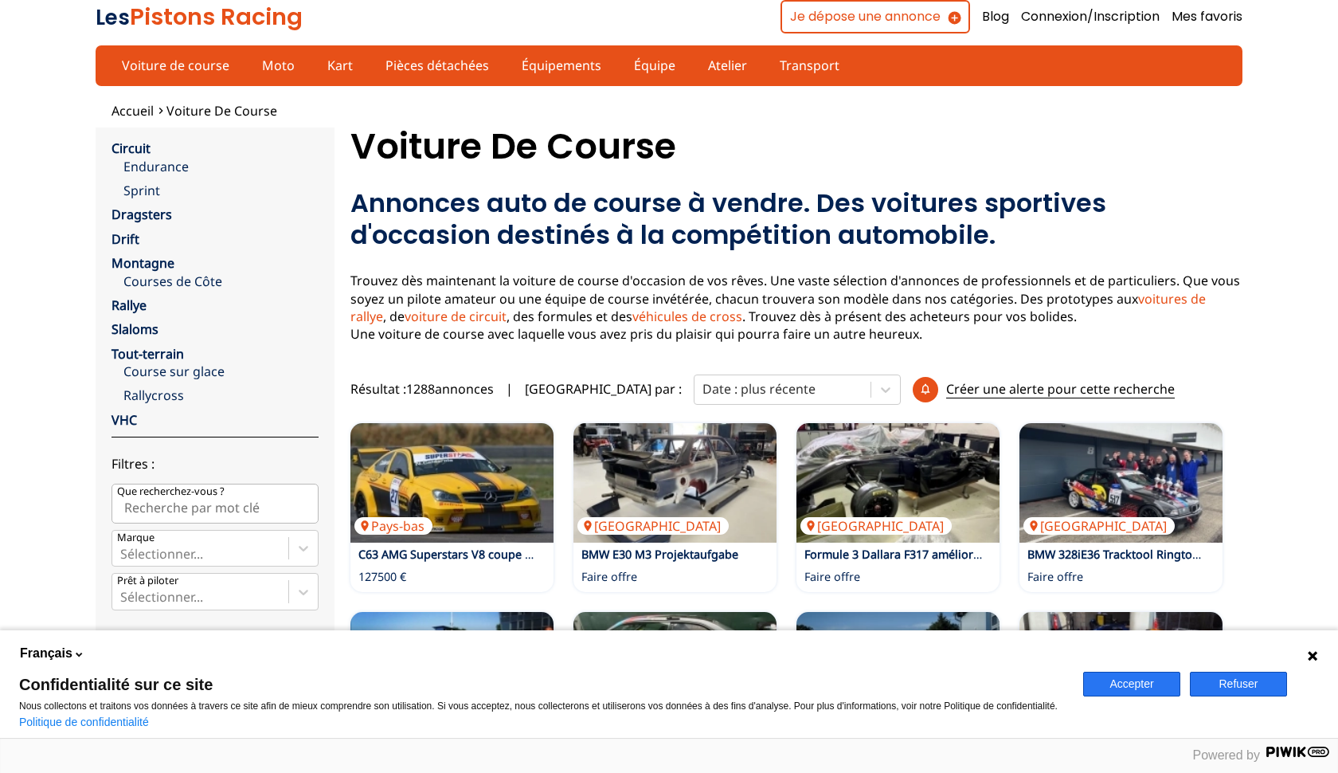
scroll to position [1041, 0]
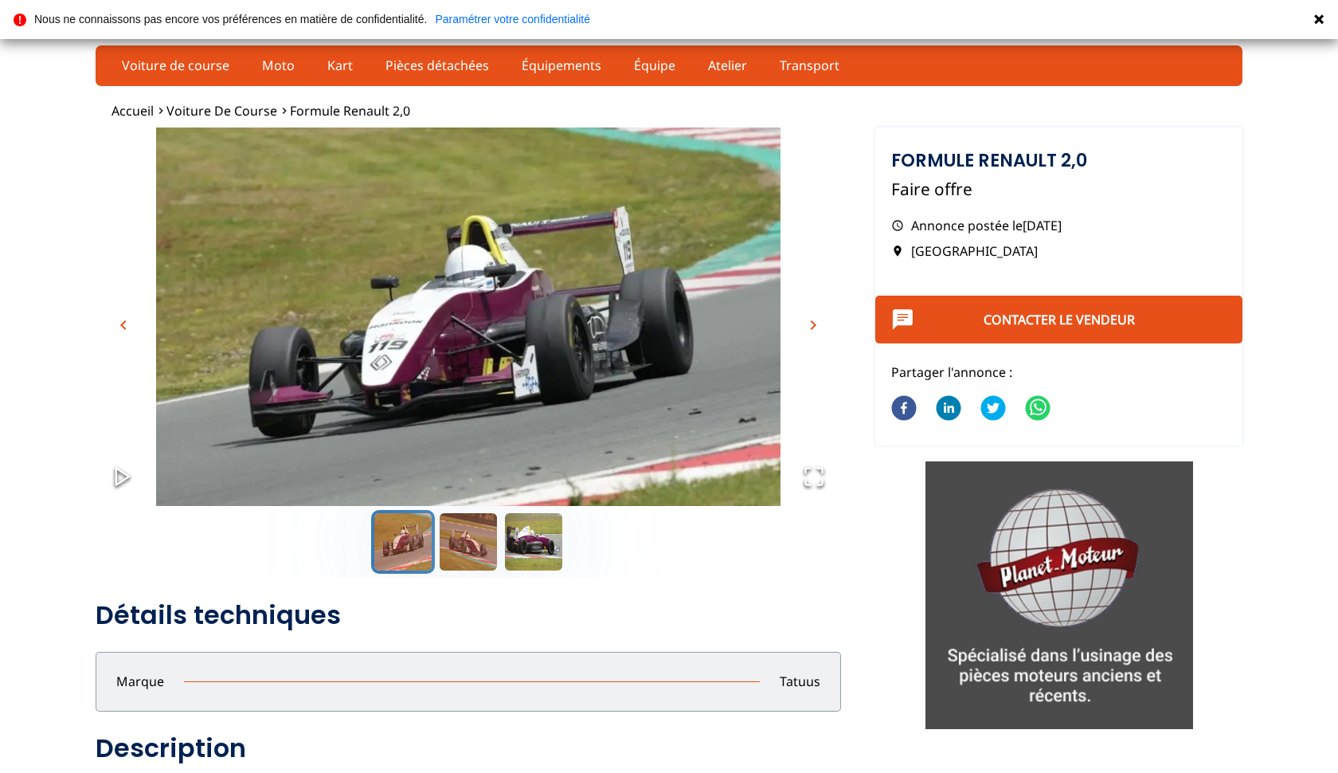
click at [456, 536] on button "Go to Slide 2" at bounding box center [469, 542] width 64 height 64
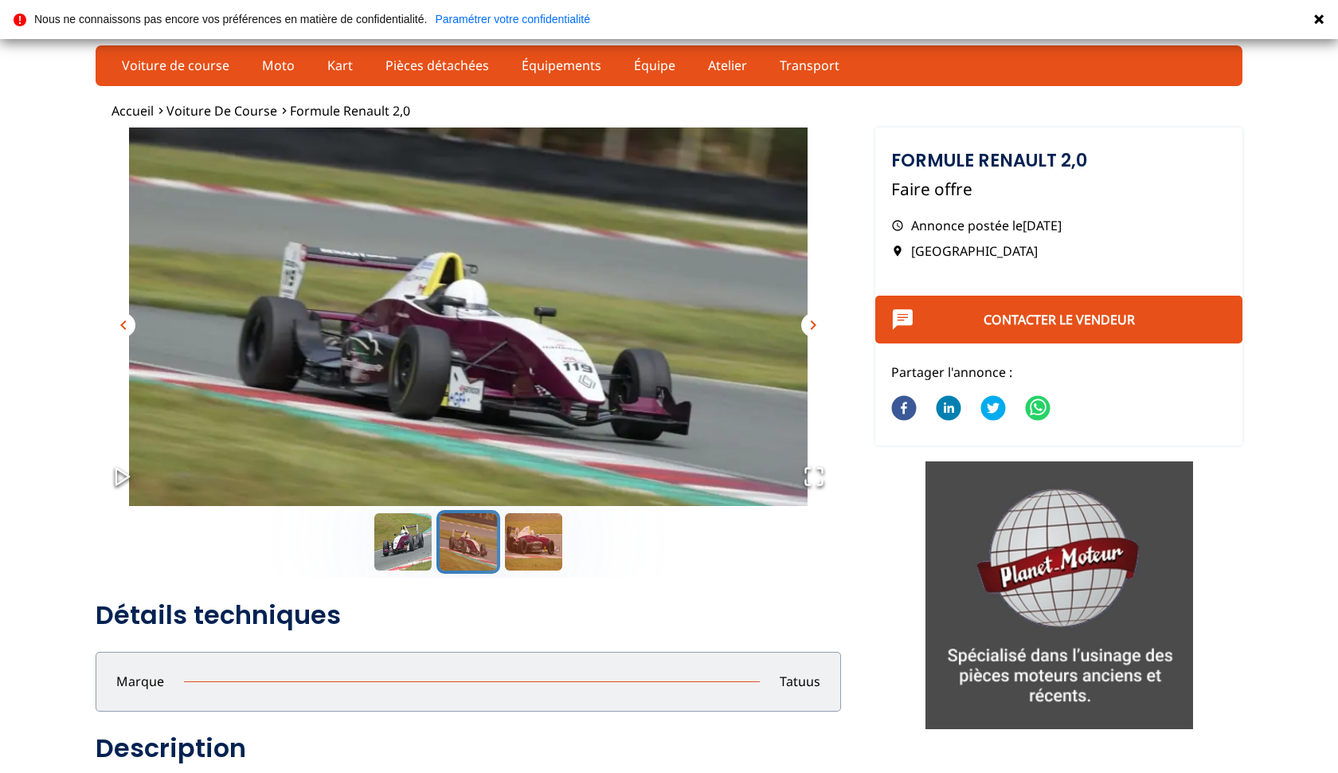
click at [527, 546] on button "Go to Slide 3" at bounding box center [534, 542] width 64 height 64
